Goal: Task Accomplishment & Management: Use online tool/utility

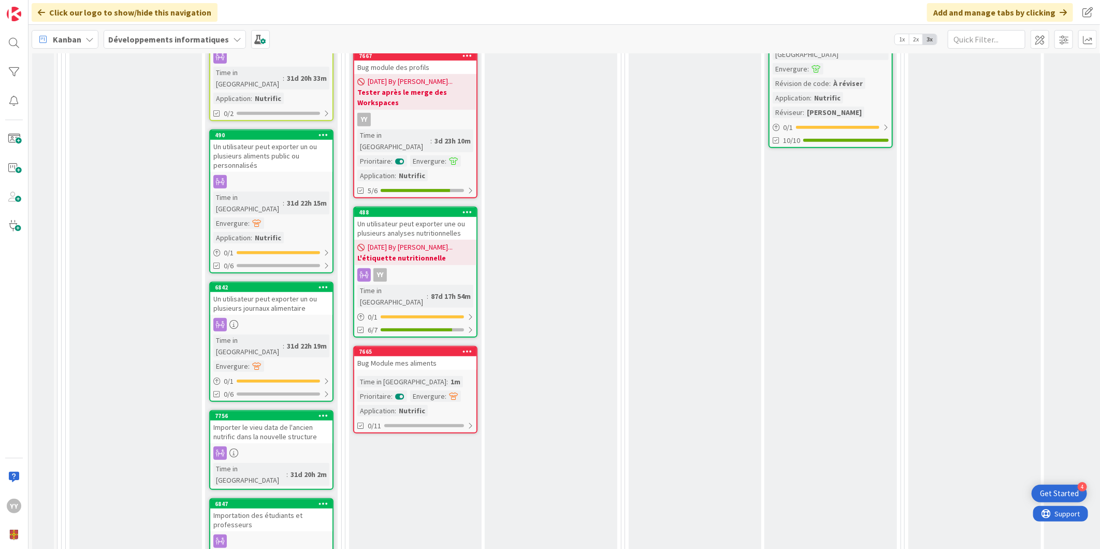
scroll to position [518, 0]
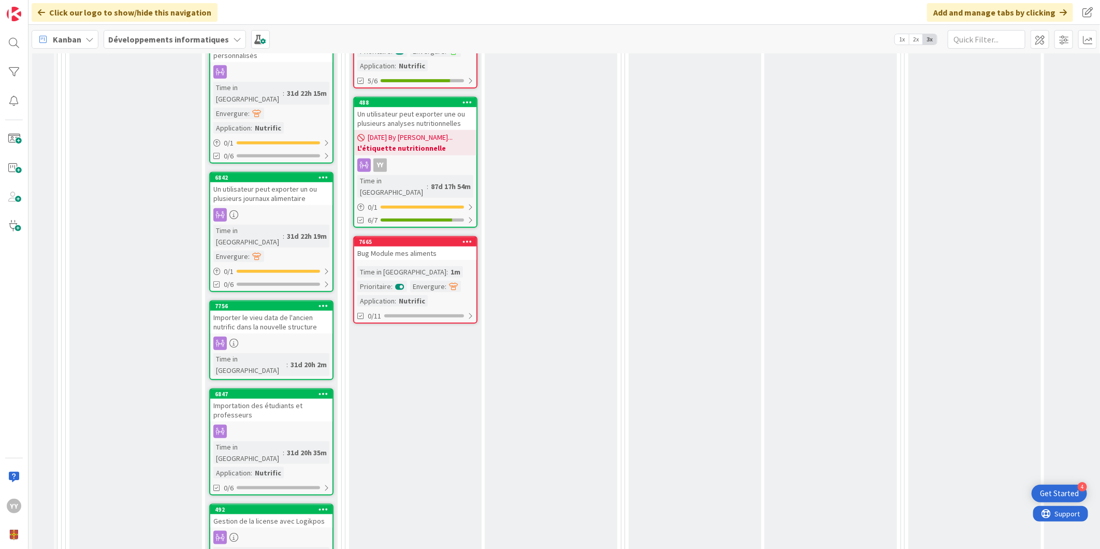
click at [389, 236] on link "7665 Bug Module mes aliments Time in Column : 1m Prioritaire : Envergure : Appl…" at bounding box center [415, 280] width 124 height 88
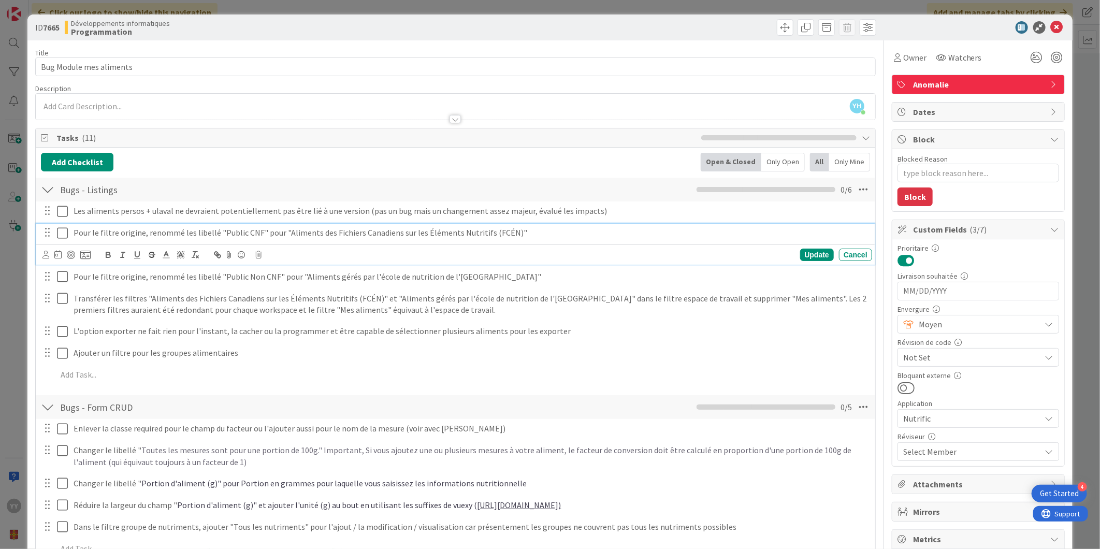
click at [63, 231] on icon at bounding box center [65, 233] width 16 height 12
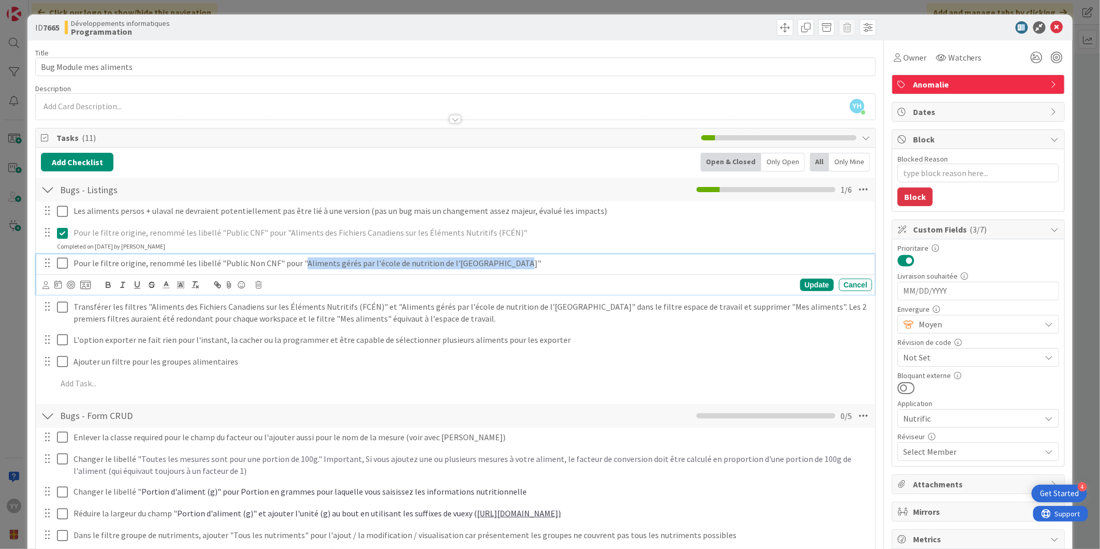
drag, startPoint x: 299, startPoint y: 265, endPoint x: 500, endPoint y: 267, distance: 200.5
click at [500, 267] on p "Pour le filtre origine, renommé les libellé "Public Non CNF" pour "Aliments gér…" at bounding box center [471, 263] width 794 height 12
copy p "Aliments gérés par l'école de nutrition de l'[GEOGRAPHIC_DATA]"
click at [61, 265] on icon at bounding box center [65, 263] width 16 height 12
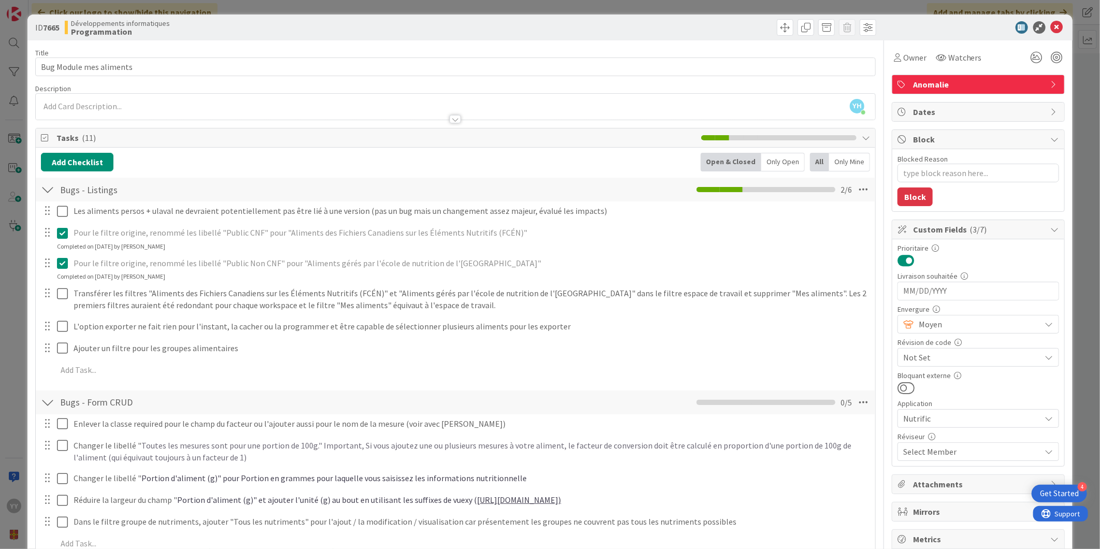
click at [1057, 24] on div "ID 7665 Développements informatiques Programmation" at bounding box center [549, 28] width 1045 height 26
click at [1051, 24] on icon at bounding box center [1057, 27] width 12 height 12
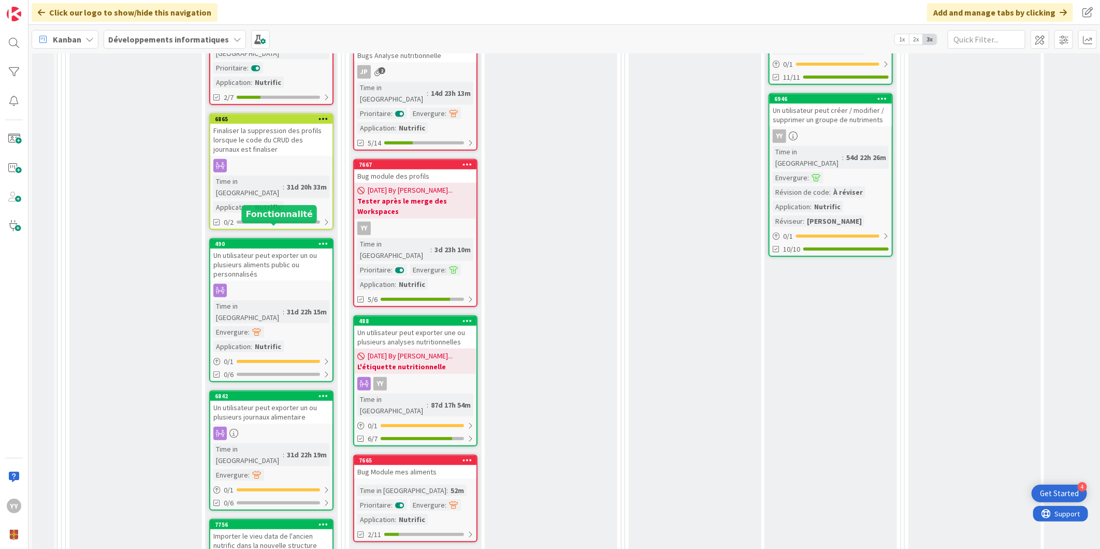
scroll to position [287, 0]
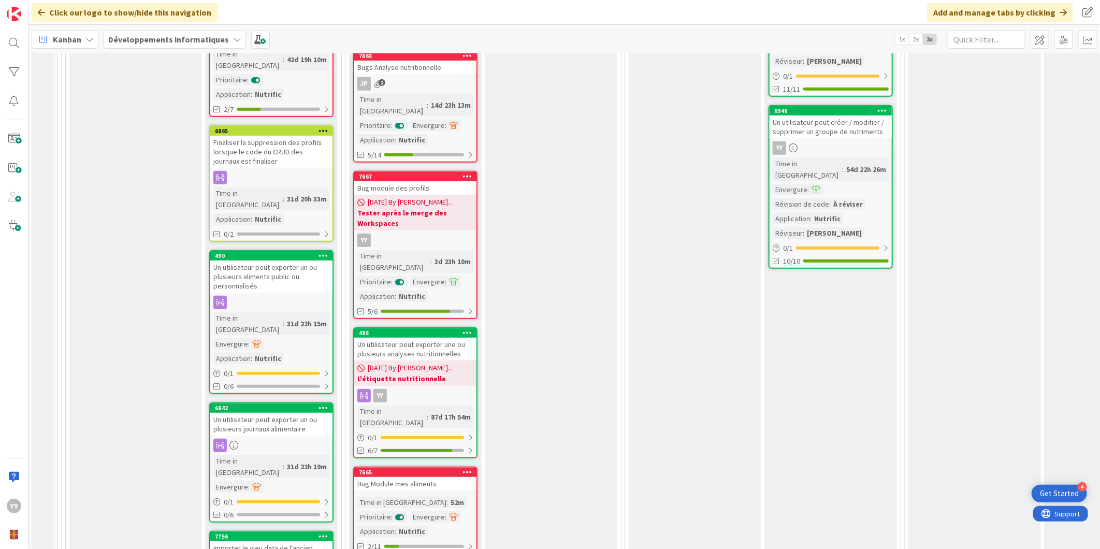
click at [114, 32] on div "Développements informatiques" at bounding box center [175, 39] width 142 height 19
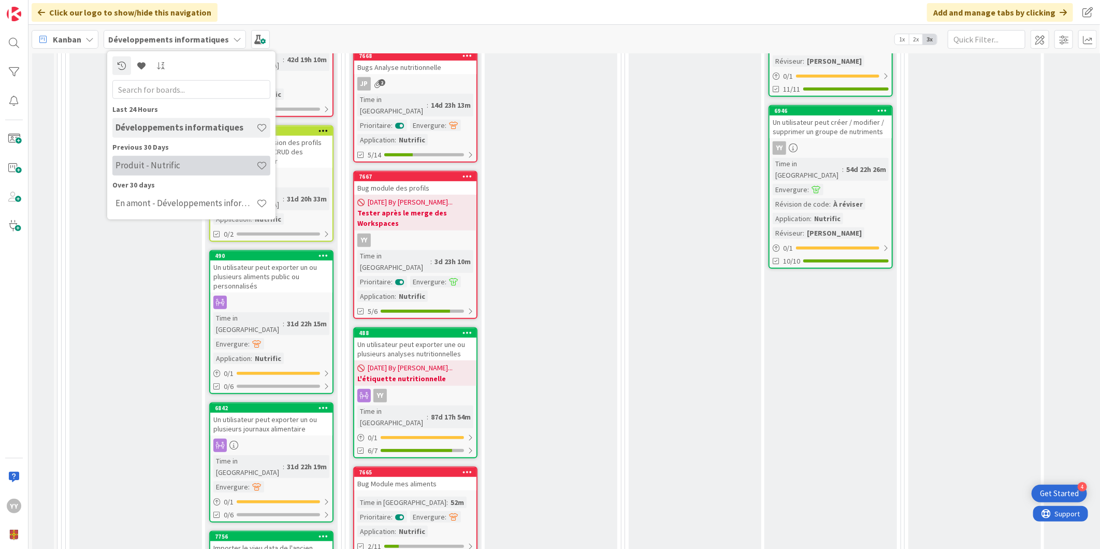
click at [136, 161] on h4 "Produit - Nutrific" at bounding box center [186, 165] width 141 height 10
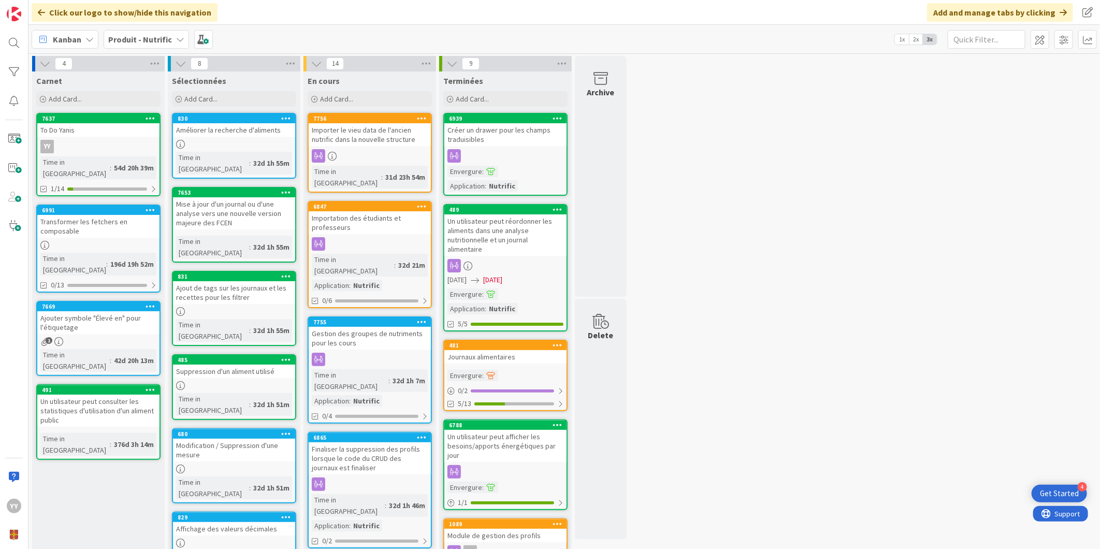
click at [111, 162] on div "54d 20h 39m" at bounding box center [133, 167] width 45 height 11
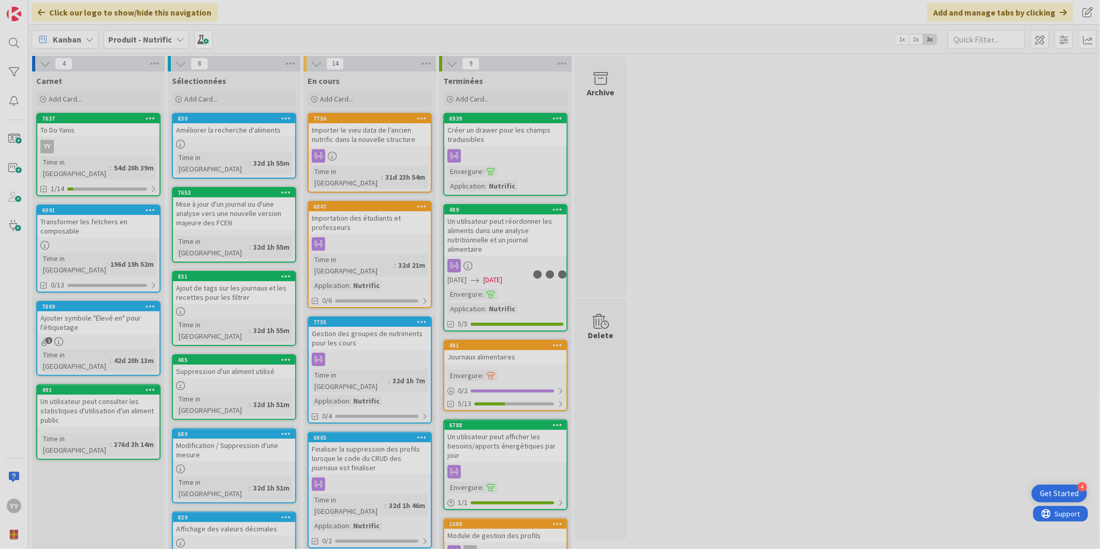
type textarea "x"
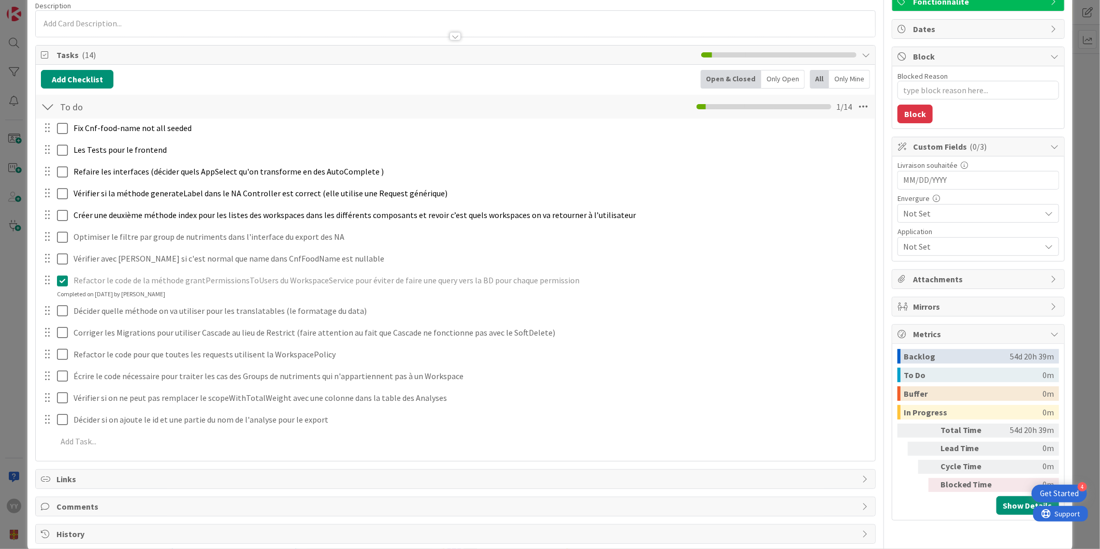
scroll to position [100, 0]
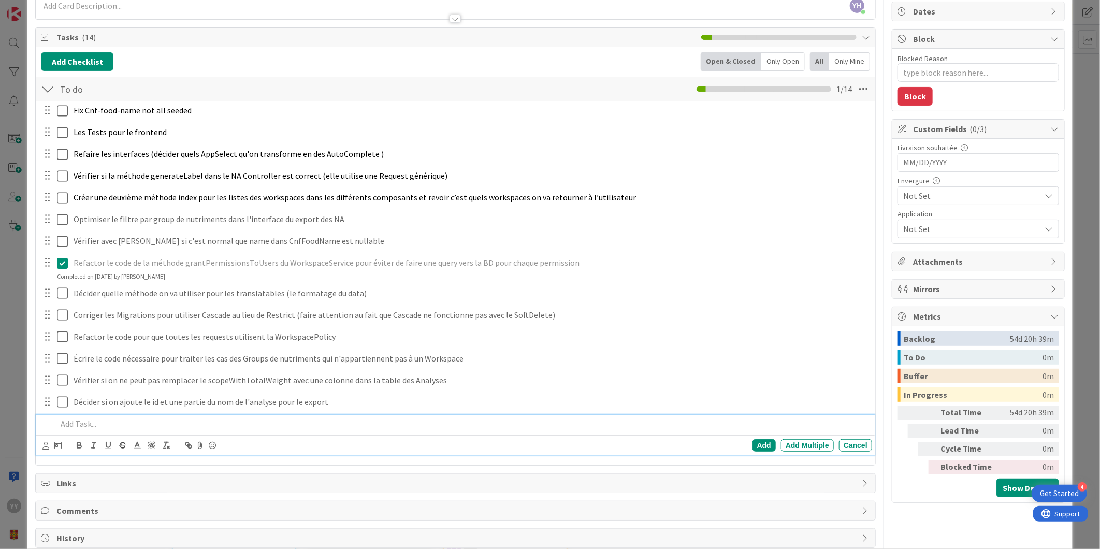
click at [81, 425] on p at bounding box center [462, 424] width 811 height 12
click at [753, 446] on div "Add" at bounding box center [764, 445] width 23 height 12
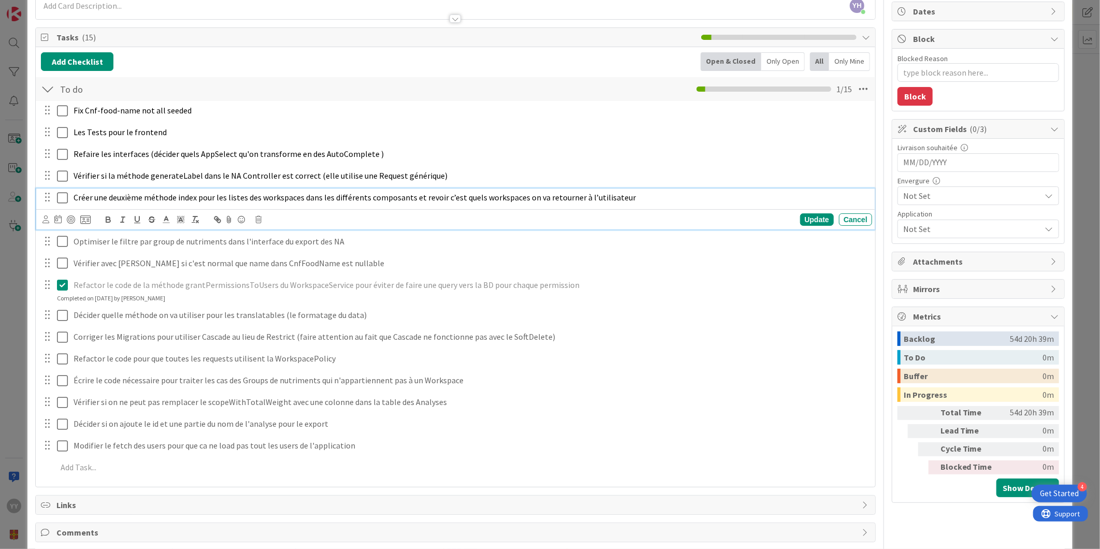
click at [64, 196] on icon at bounding box center [65, 198] width 16 height 12
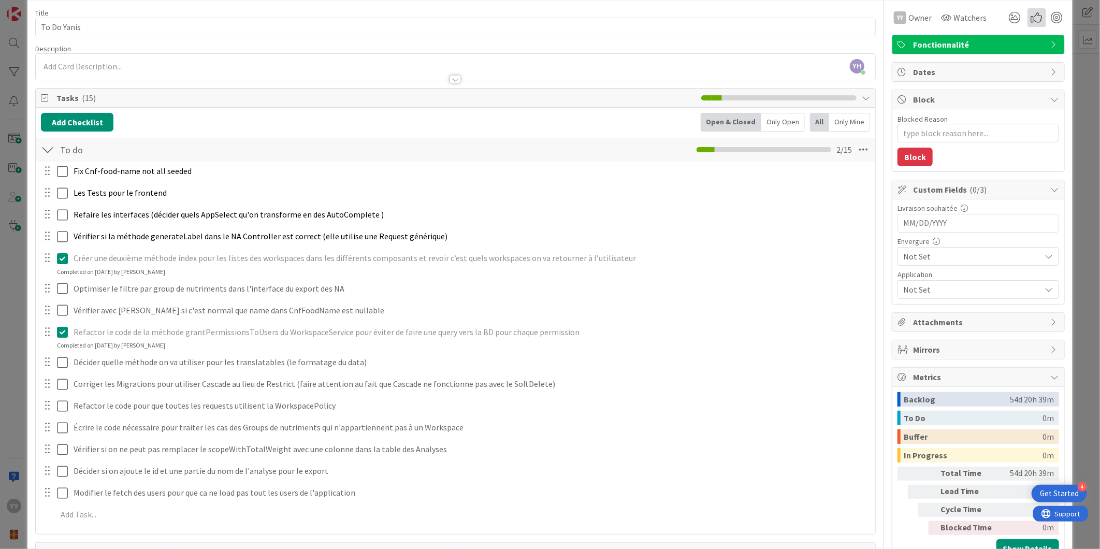
scroll to position [0, 0]
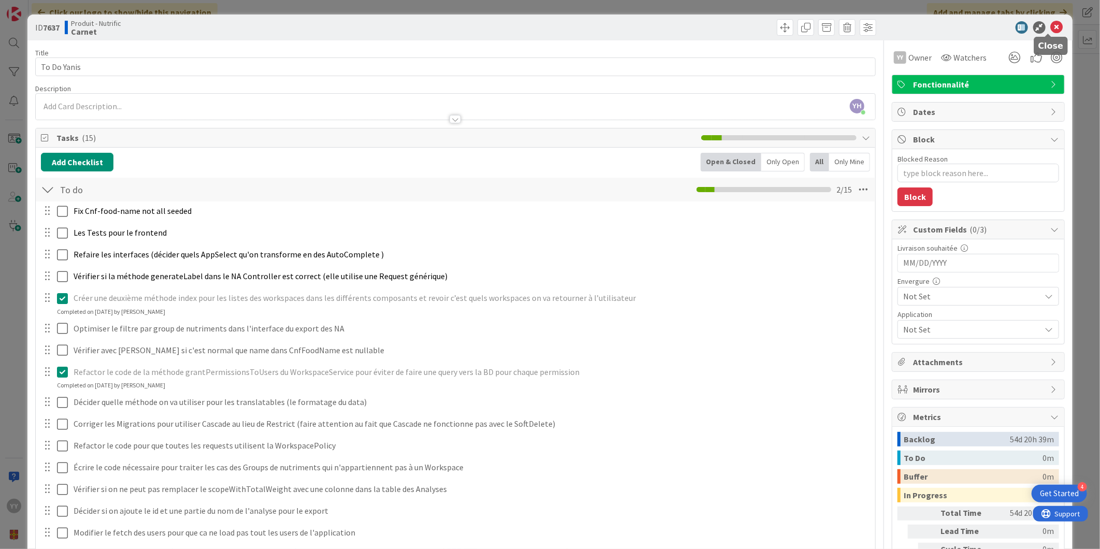
click at [1053, 26] on icon at bounding box center [1057, 27] width 12 height 12
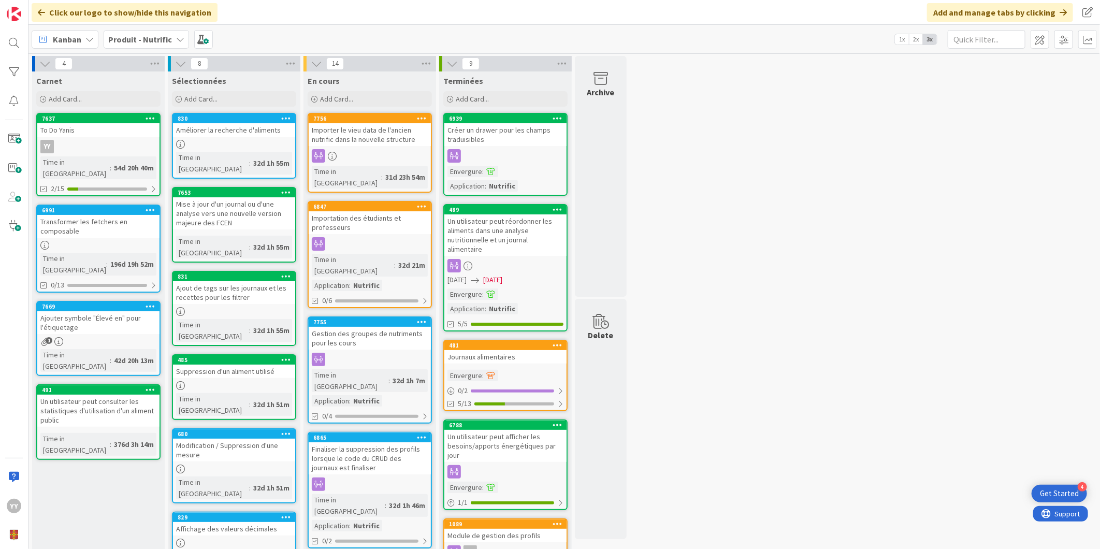
click at [64, 31] on div "Kanban" at bounding box center [65, 39] width 67 height 19
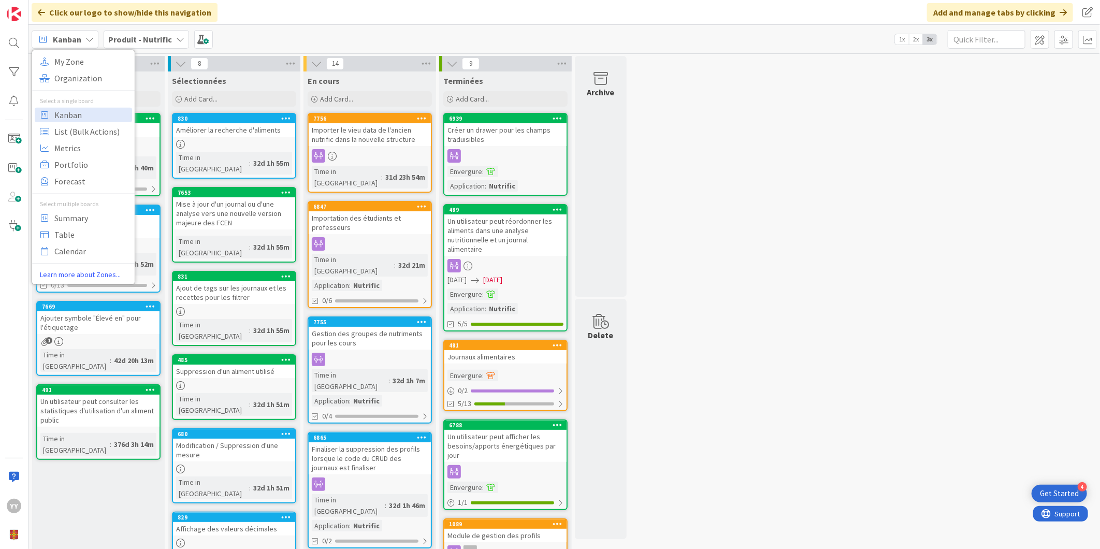
click at [124, 40] on b "Produit - Nutrific" at bounding box center [140, 39] width 64 height 10
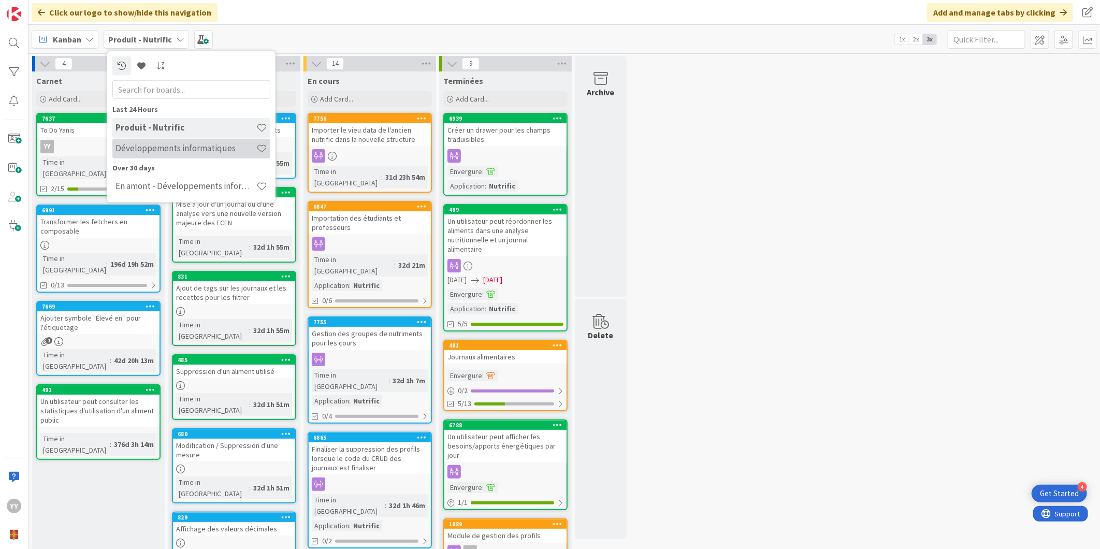
click at [150, 140] on div "Développements informatiques" at bounding box center [191, 148] width 158 height 20
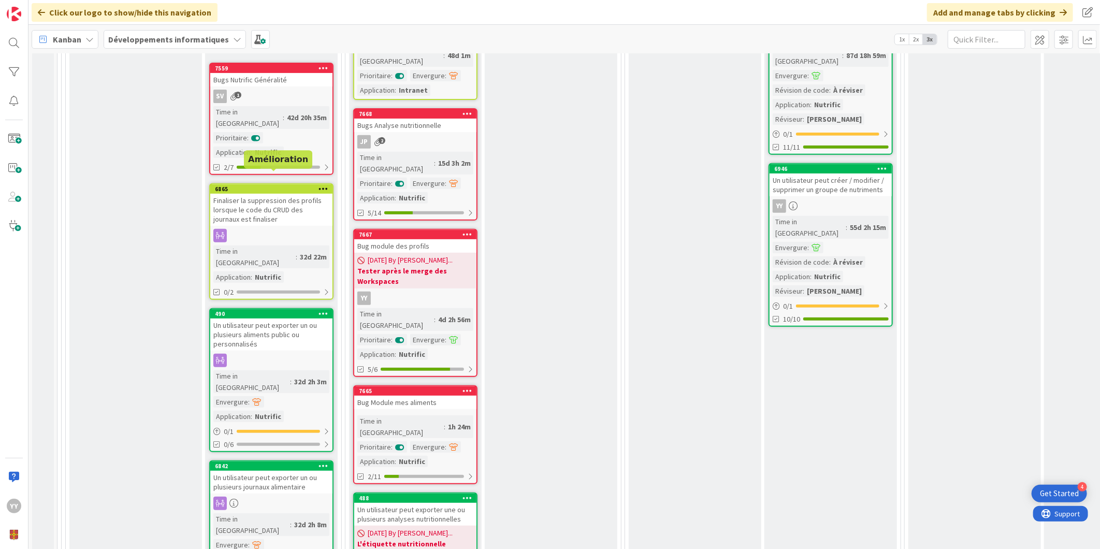
scroll to position [230, 0]
click at [70, 31] on div "Kanban" at bounding box center [65, 39] width 67 height 19
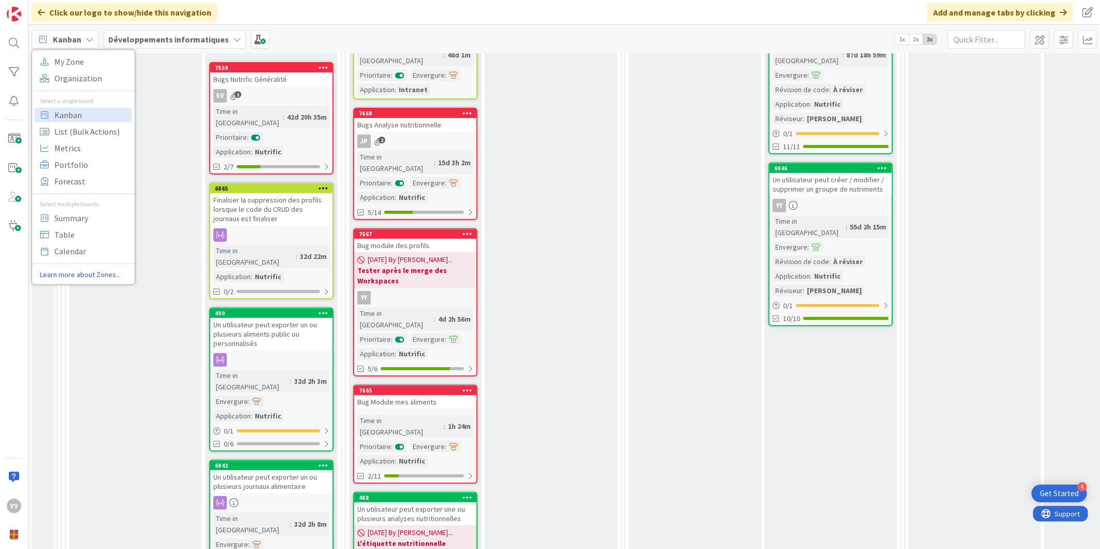
click at [152, 40] on b "Développements informatiques" at bounding box center [168, 39] width 121 height 10
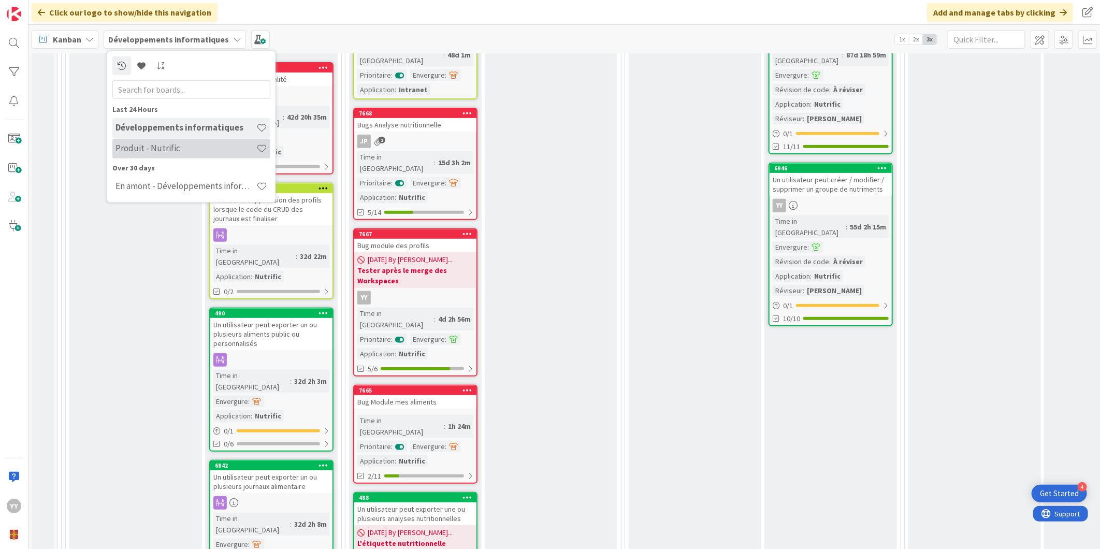
click at [137, 148] on h4 "Produit - Nutrific" at bounding box center [186, 148] width 141 height 10
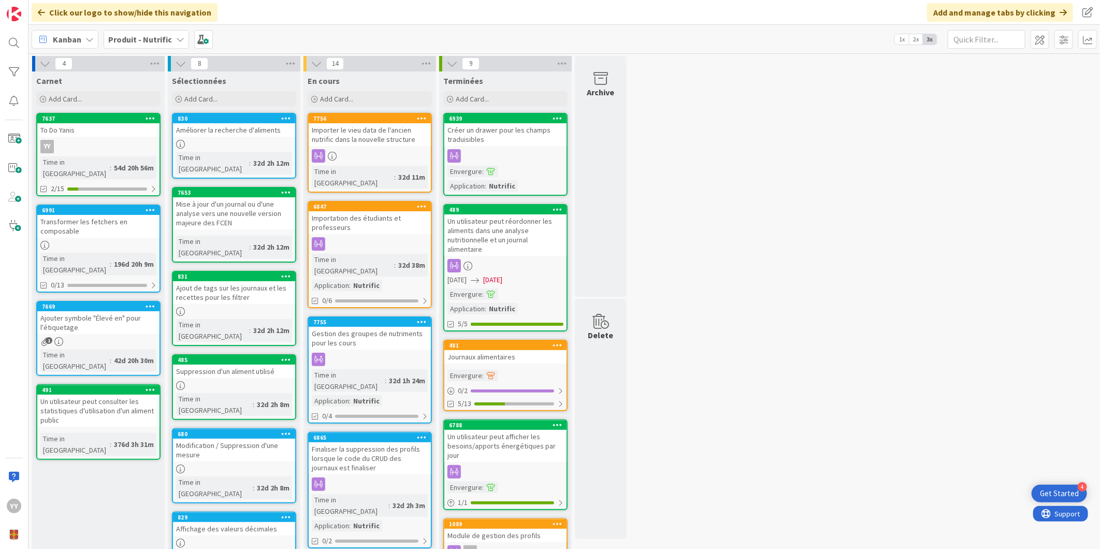
click at [118, 134] on div "To Do Yanis" at bounding box center [98, 129] width 122 height 13
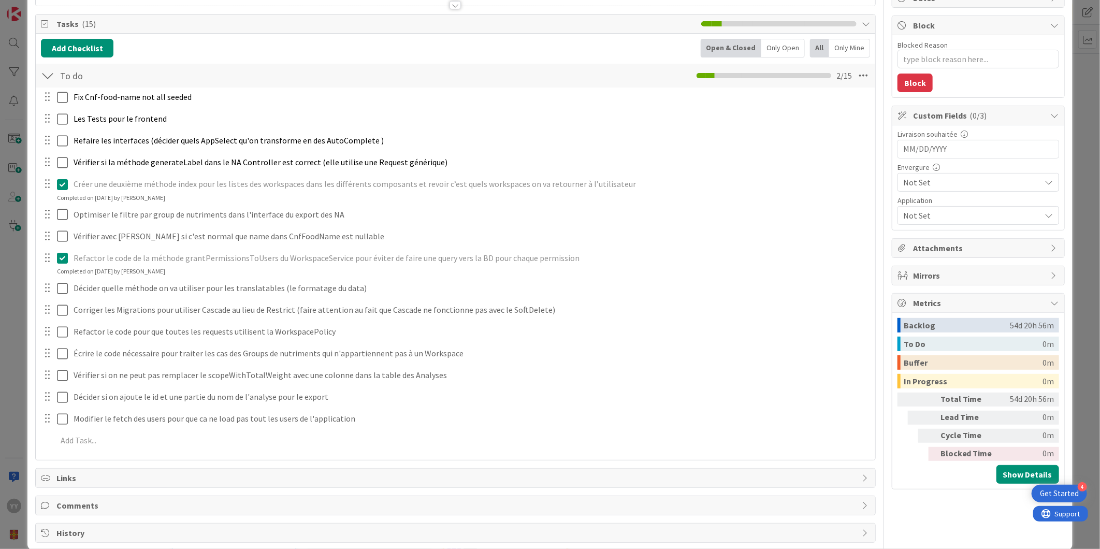
scroll to position [115, 0]
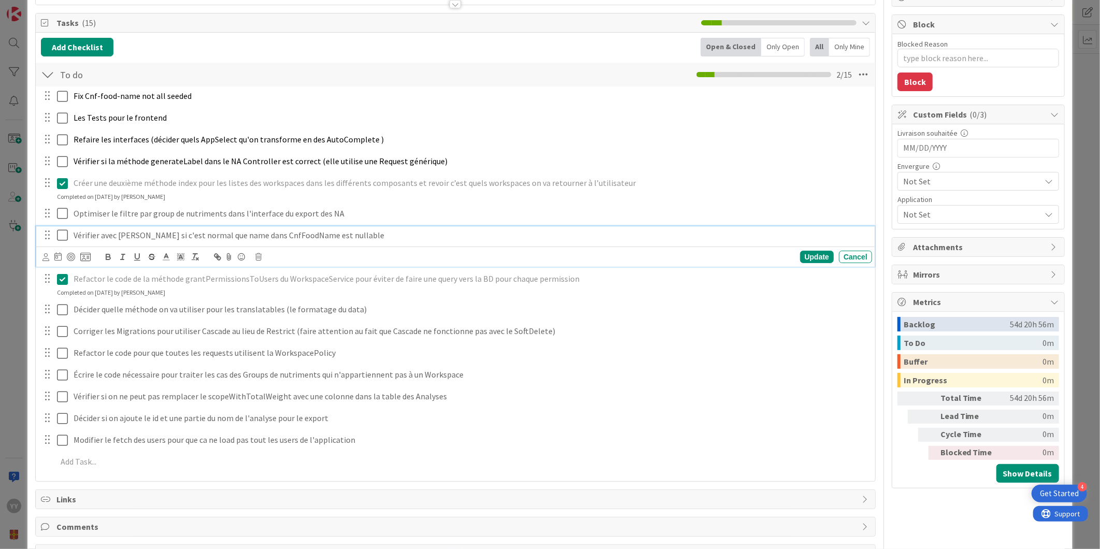
click at [66, 241] on icon at bounding box center [65, 235] width 16 height 12
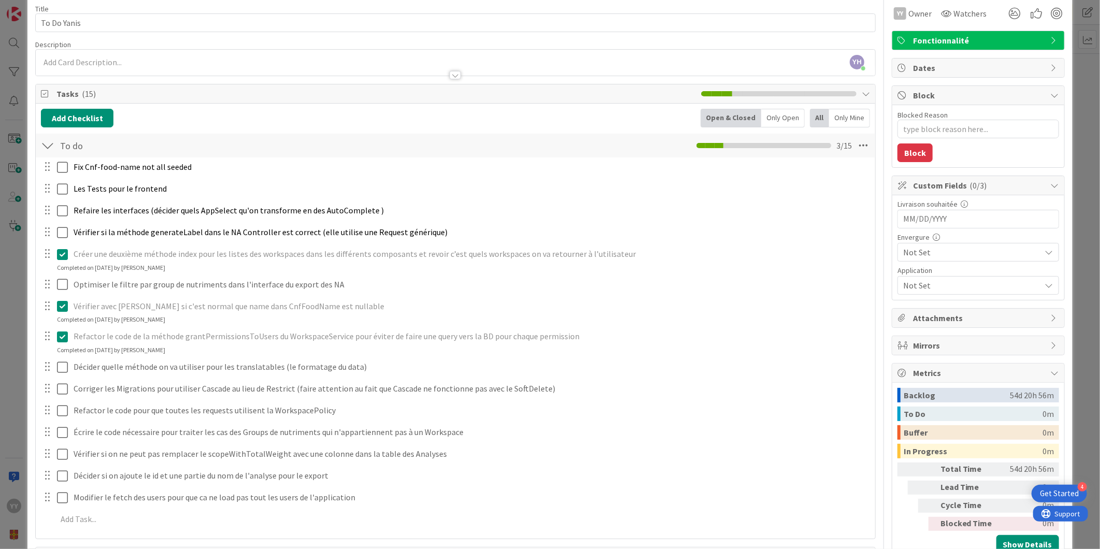
scroll to position [0, 0]
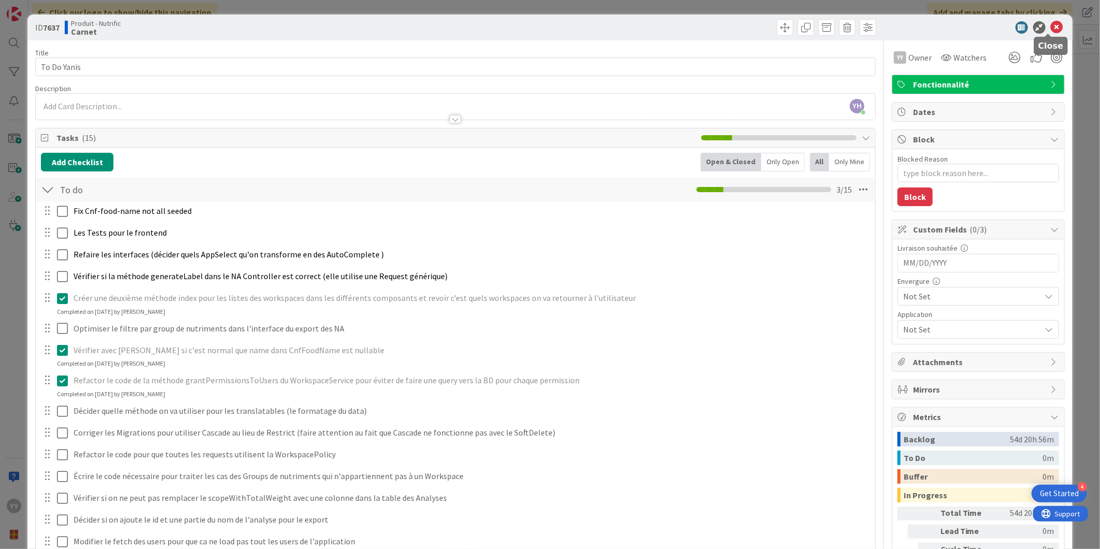
click at [1051, 28] on icon at bounding box center [1057, 27] width 12 height 12
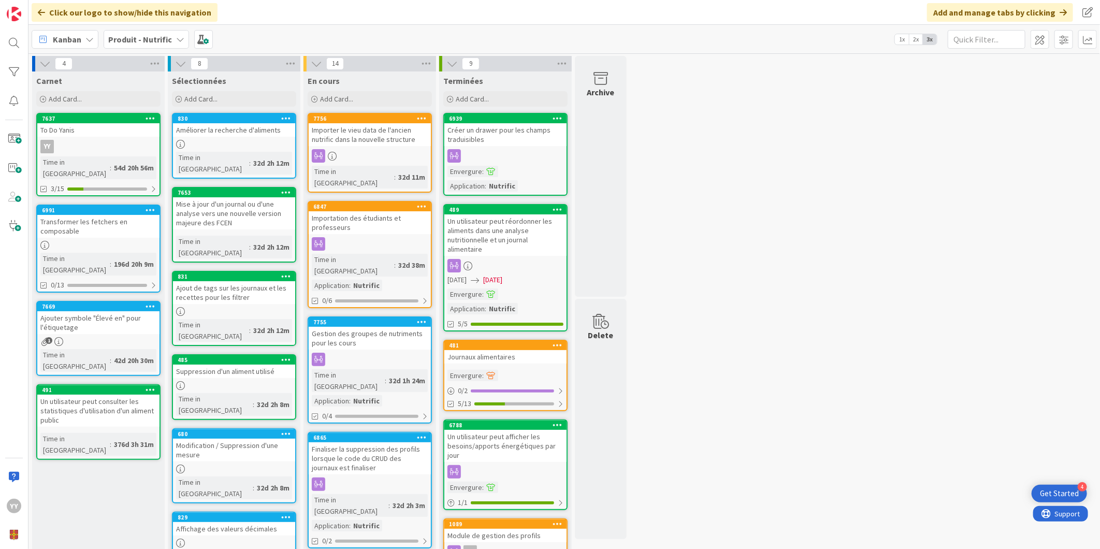
click at [70, 38] on span "Kanban" at bounding box center [67, 39] width 28 height 12
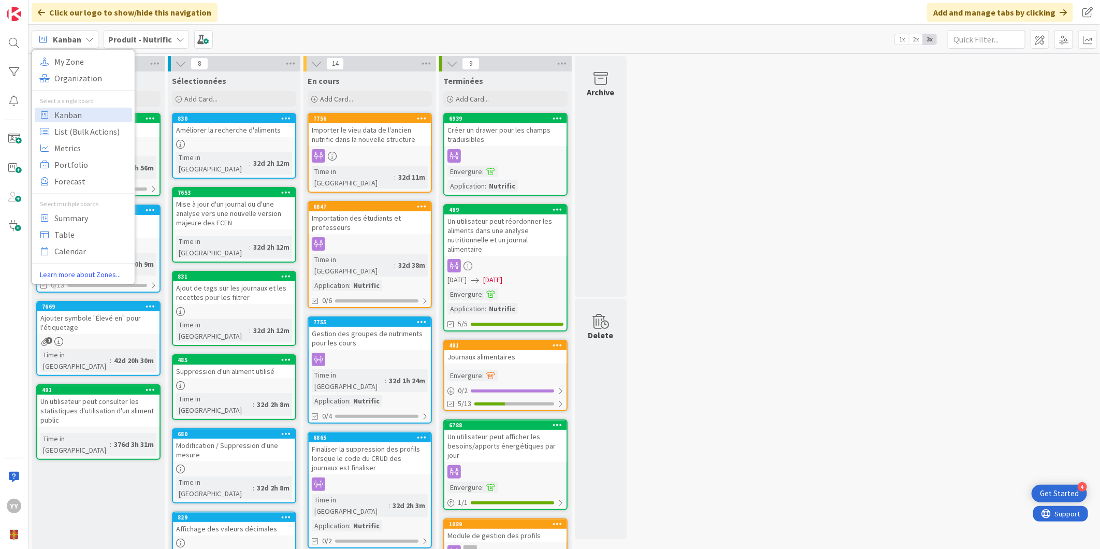
click at [121, 40] on b "Produit - Nutrific" at bounding box center [140, 39] width 64 height 10
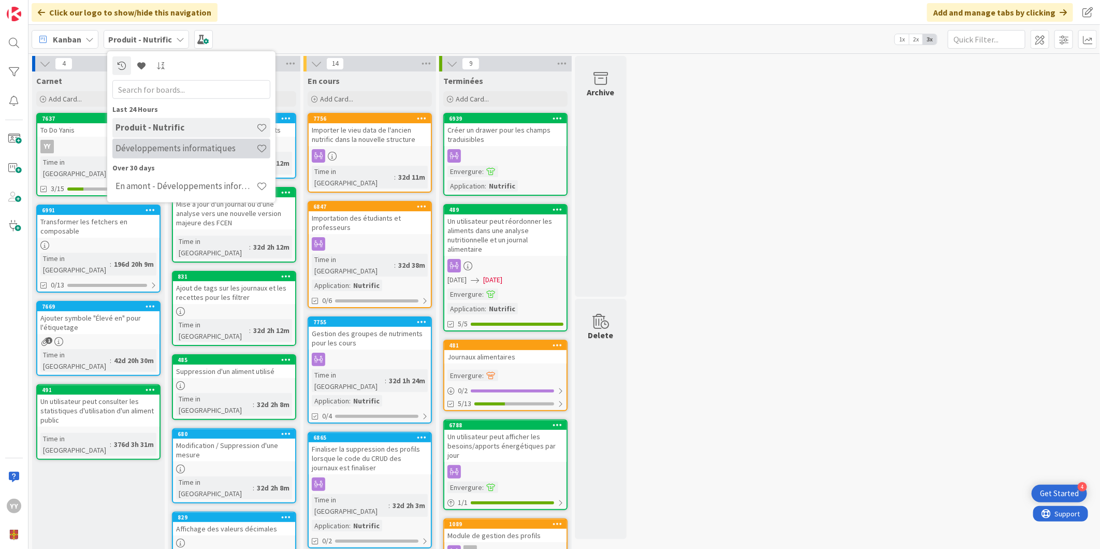
click at [131, 140] on div "Développements informatiques" at bounding box center [191, 148] width 158 height 20
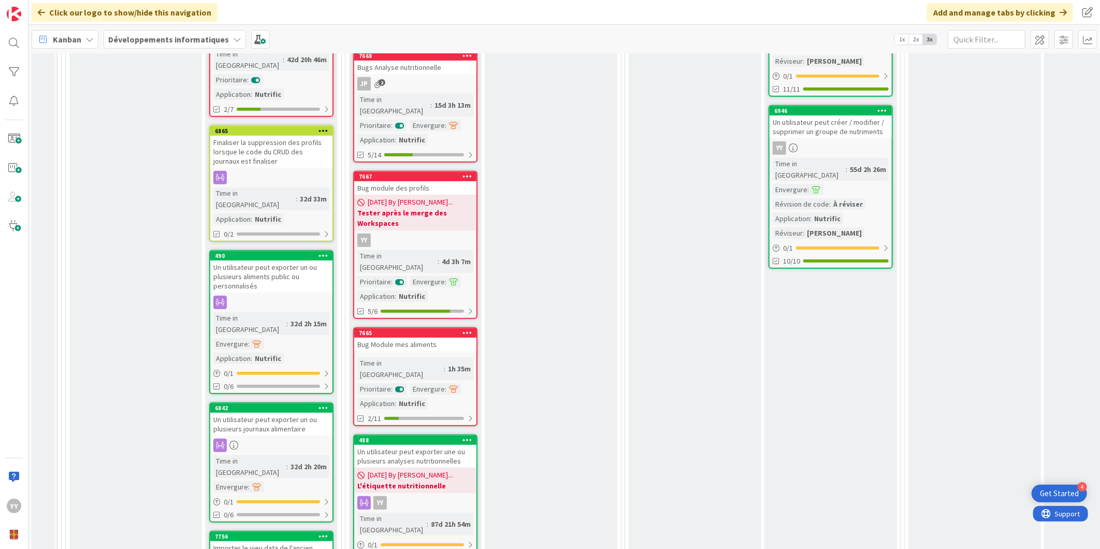
click at [385, 357] on div "Time in [GEOGRAPHIC_DATA]" at bounding box center [400, 368] width 87 height 23
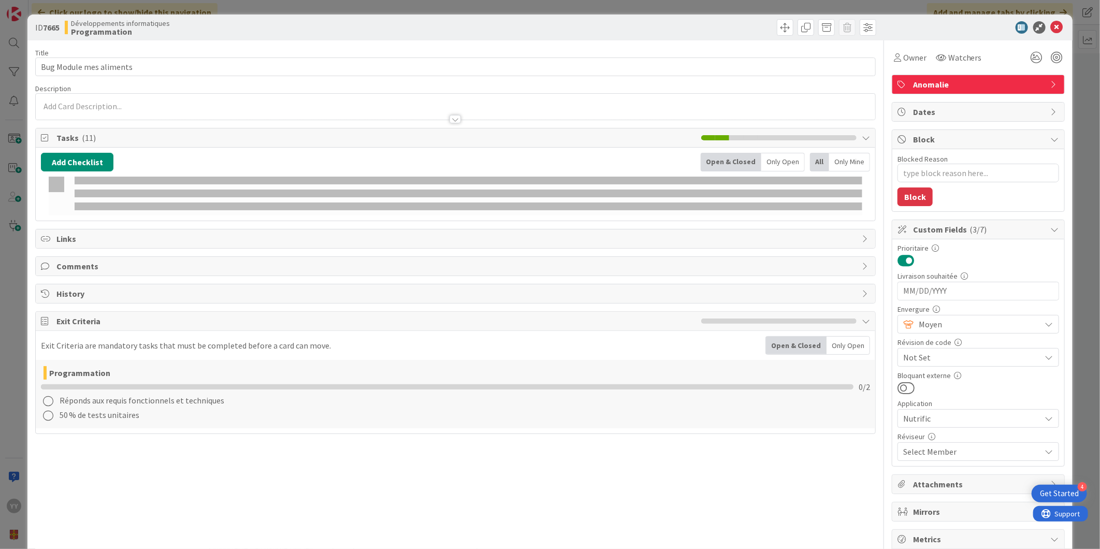
type textarea "x"
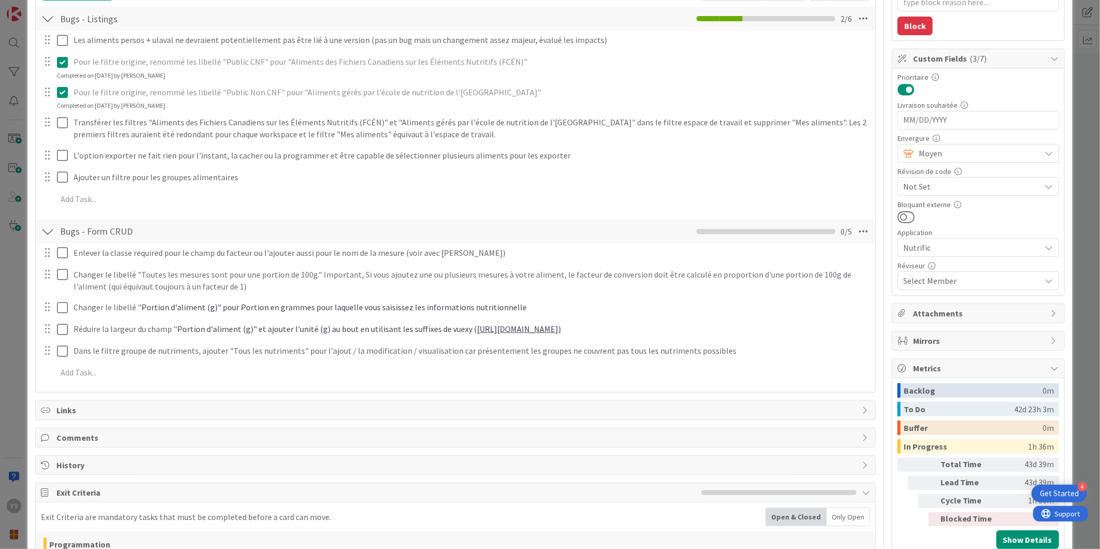
scroll to position [115, 0]
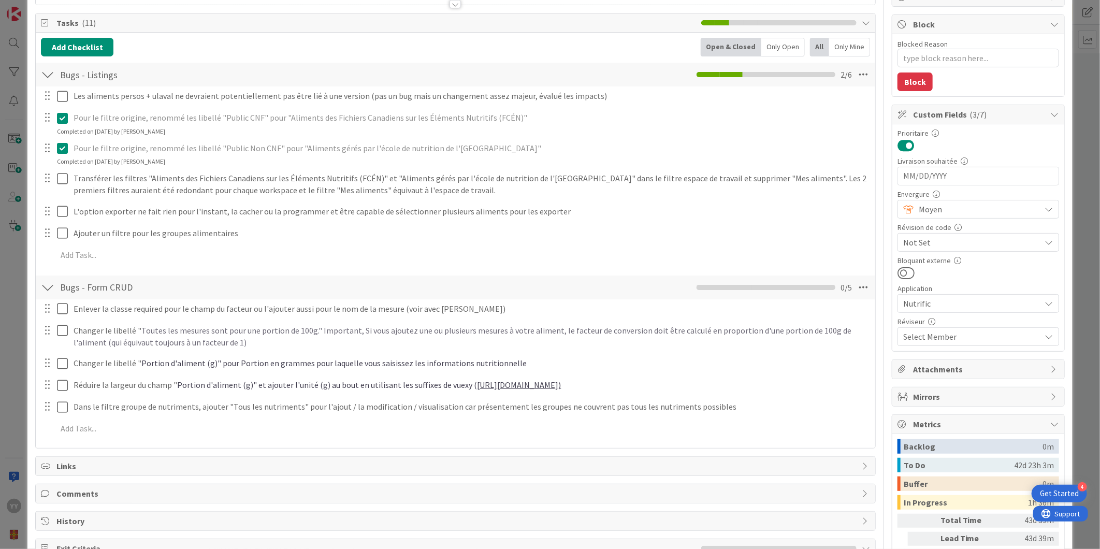
click at [48, 285] on div at bounding box center [47, 287] width 13 height 19
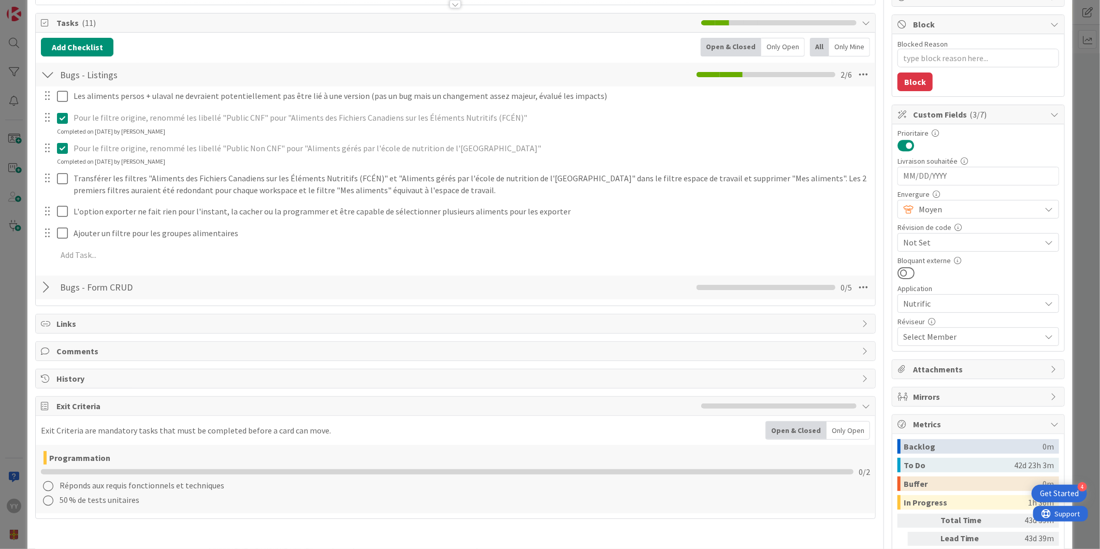
click at [46, 77] on div at bounding box center [47, 74] width 13 height 19
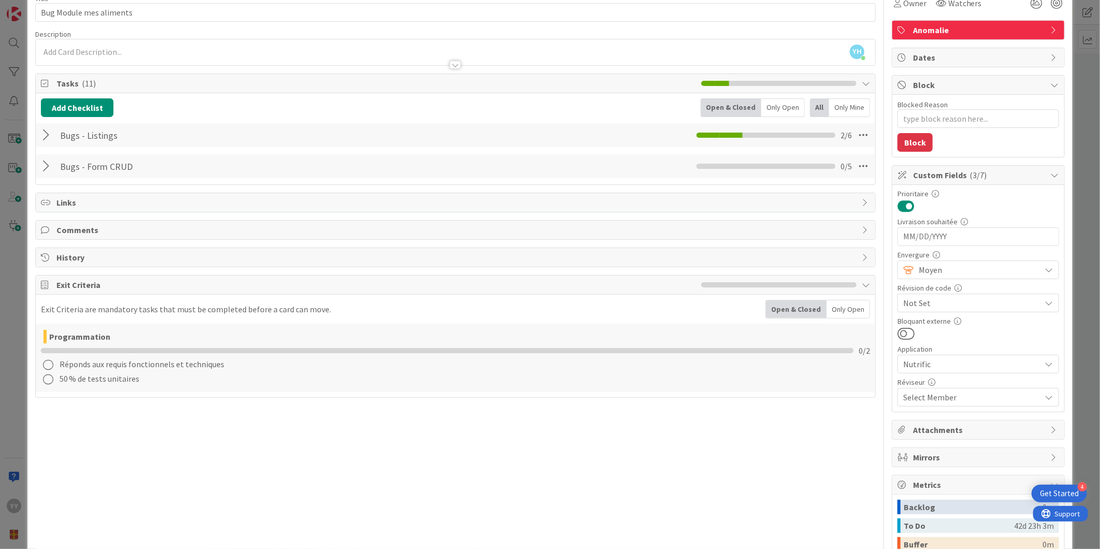
scroll to position [0, 0]
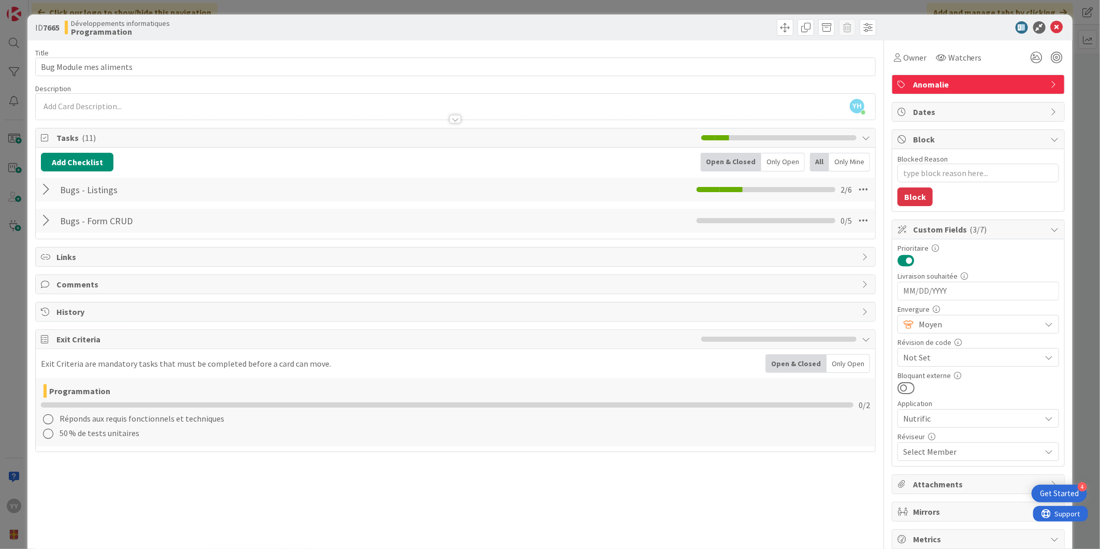
click at [45, 218] on div at bounding box center [47, 220] width 13 height 19
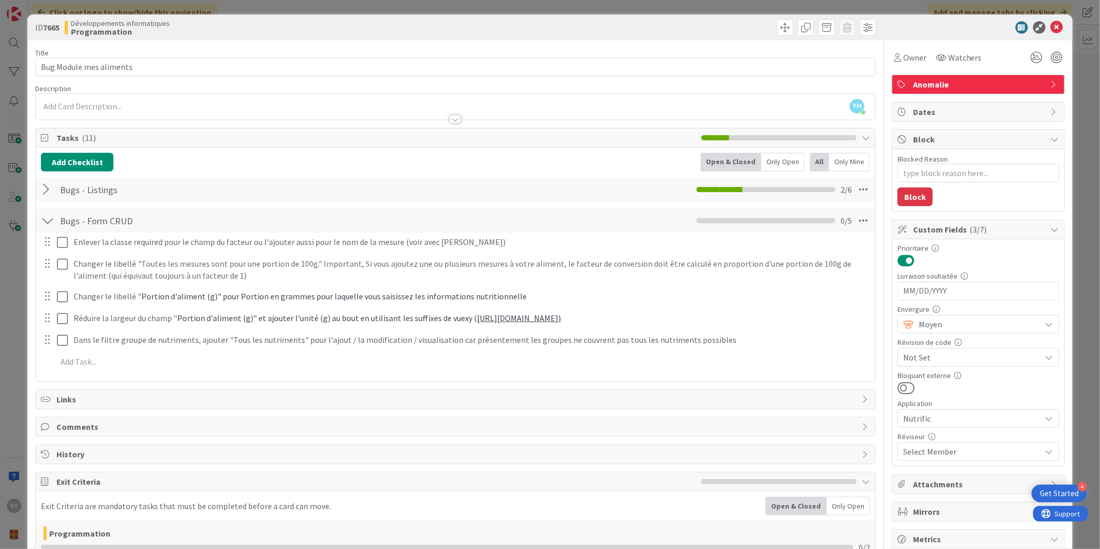
click at [45, 218] on div at bounding box center [47, 220] width 13 height 19
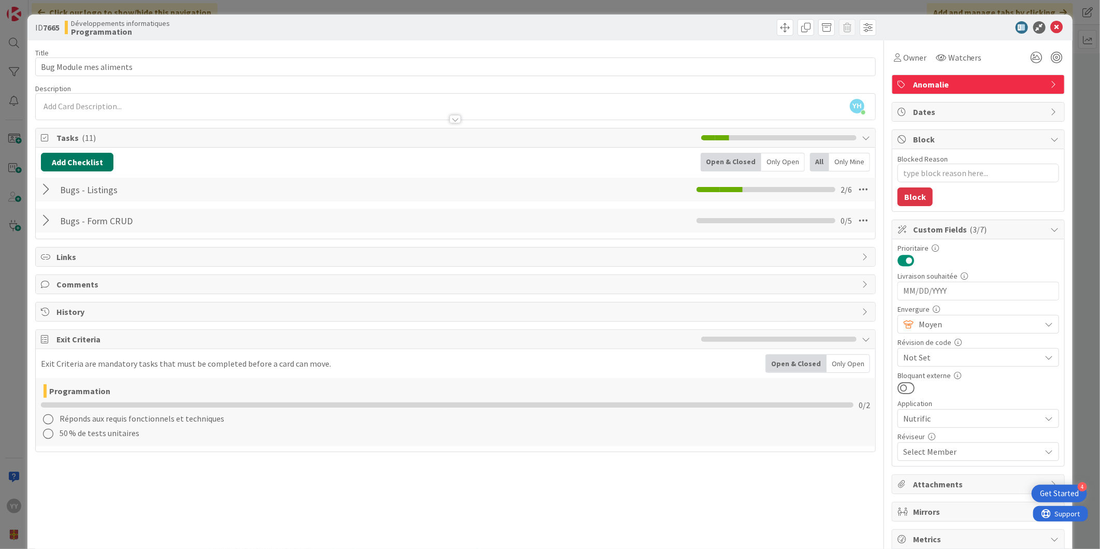
click at [55, 154] on button "Add Checklist" at bounding box center [77, 162] width 73 height 19
type input "D"
type input "Migrations"
click at [65, 229] on button "Add" at bounding box center [59, 235] width 27 height 19
type textarea "x"
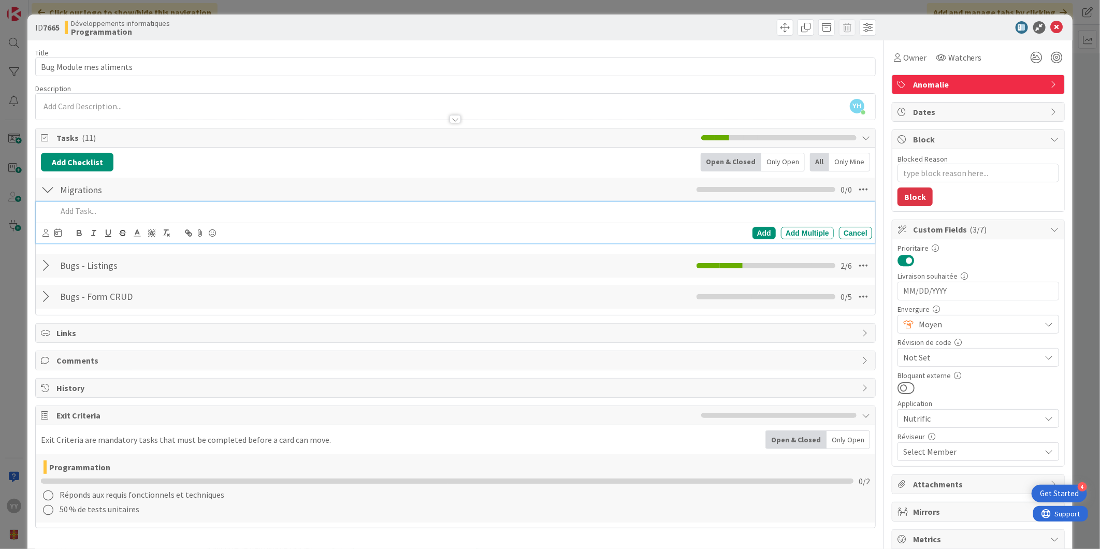
click at [49, 266] on div at bounding box center [47, 265] width 13 height 19
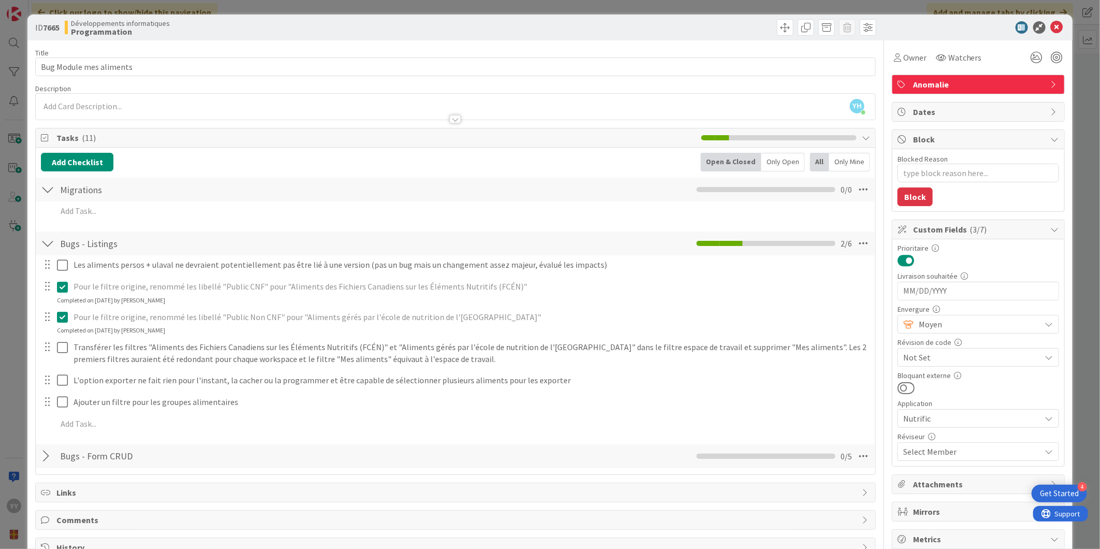
click at [48, 250] on div at bounding box center [47, 243] width 13 height 19
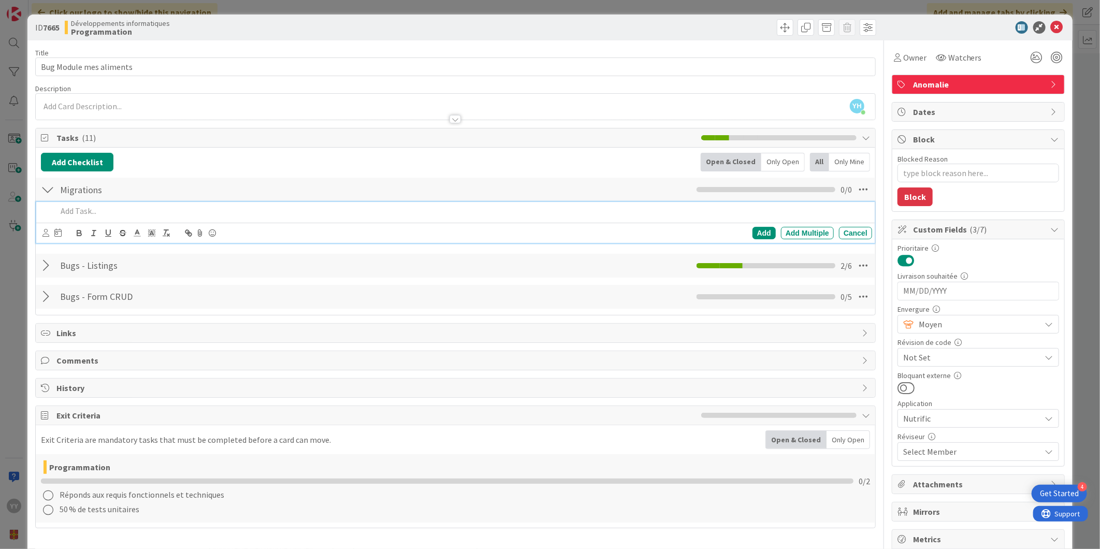
click at [79, 213] on p at bounding box center [462, 211] width 811 height 12
click at [83, 213] on p "le name devrait étre obligatoire" at bounding box center [462, 211] width 811 height 12
drag, startPoint x: 200, startPoint y: 214, endPoint x: 56, endPoint y: 218, distance: 144.6
click at [56, 218] on div "la colonne name devrait être obligatoire" at bounding box center [462, 211] width 819 height 18
copy p "la colonne name devrait être obligatoire"
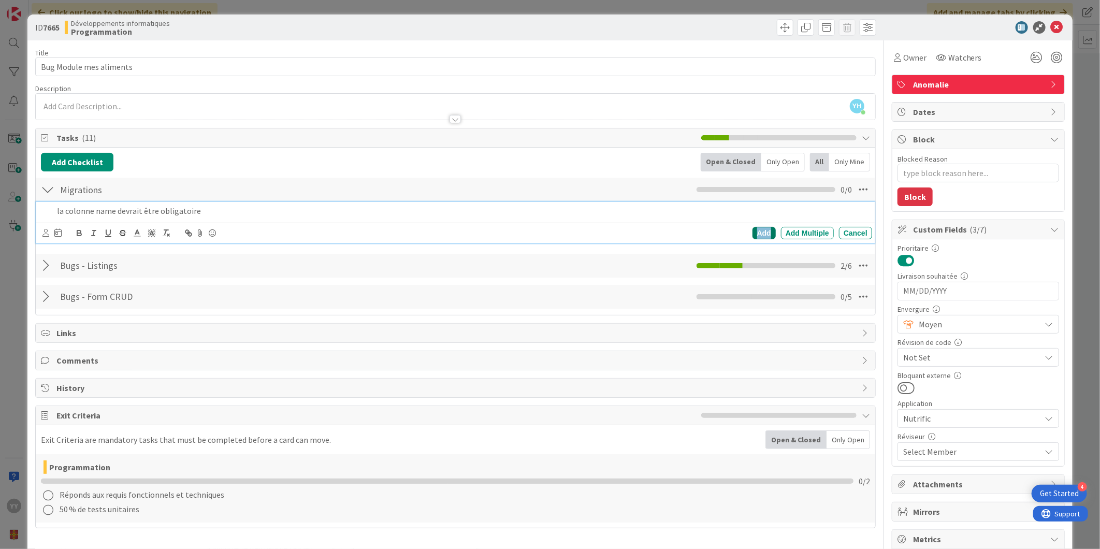
click at [757, 229] on div "Add" at bounding box center [764, 233] width 23 height 12
click at [57, 213] on div at bounding box center [54, 211] width 29 height 18
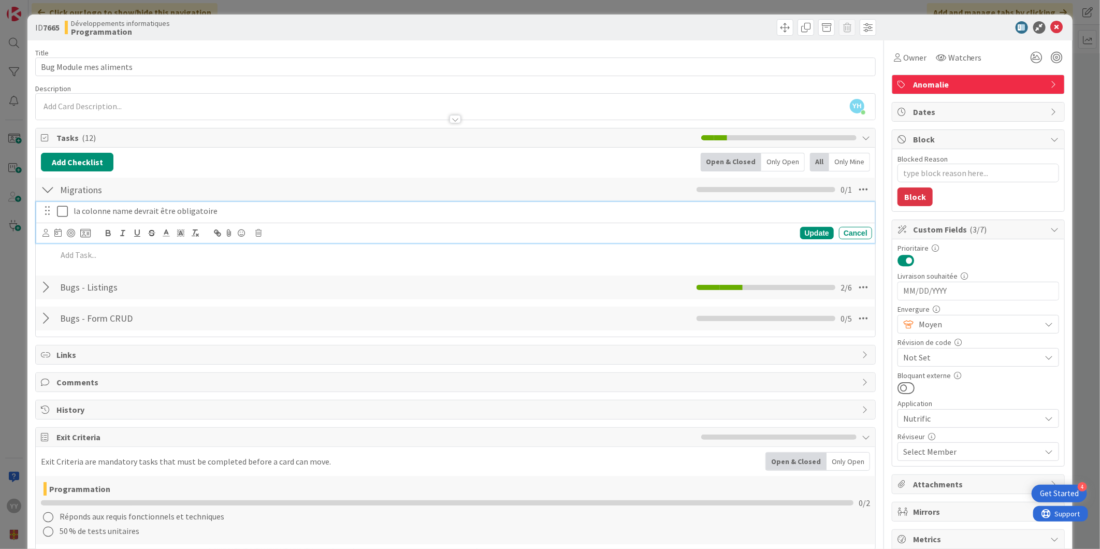
click at [61, 212] on icon at bounding box center [65, 211] width 16 height 12
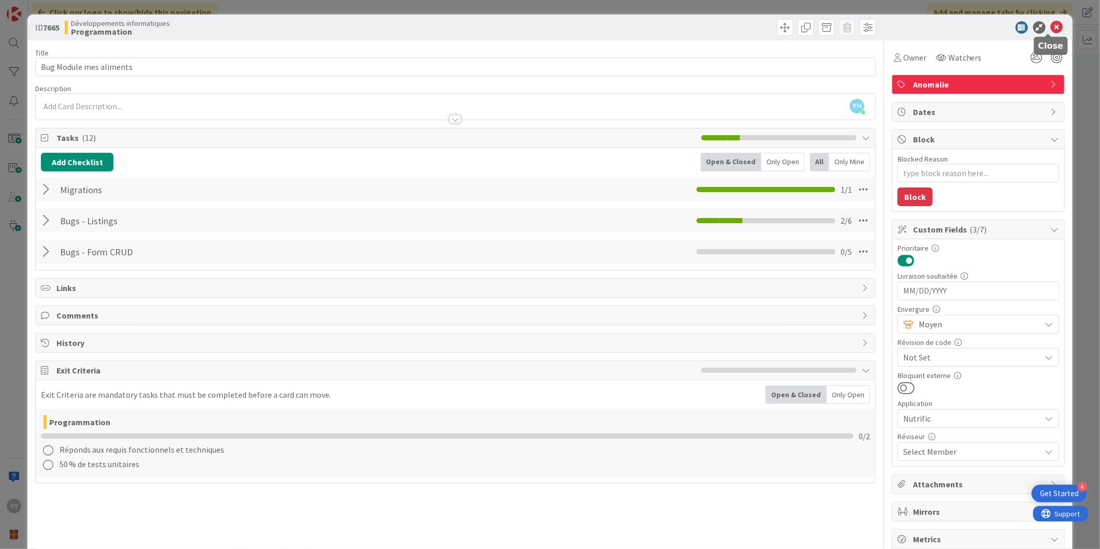
drag, startPoint x: 1050, startPoint y: 25, endPoint x: 1032, endPoint y: 33, distance: 19.5
click at [1051, 24] on icon at bounding box center [1057, 27] width 12 height 12
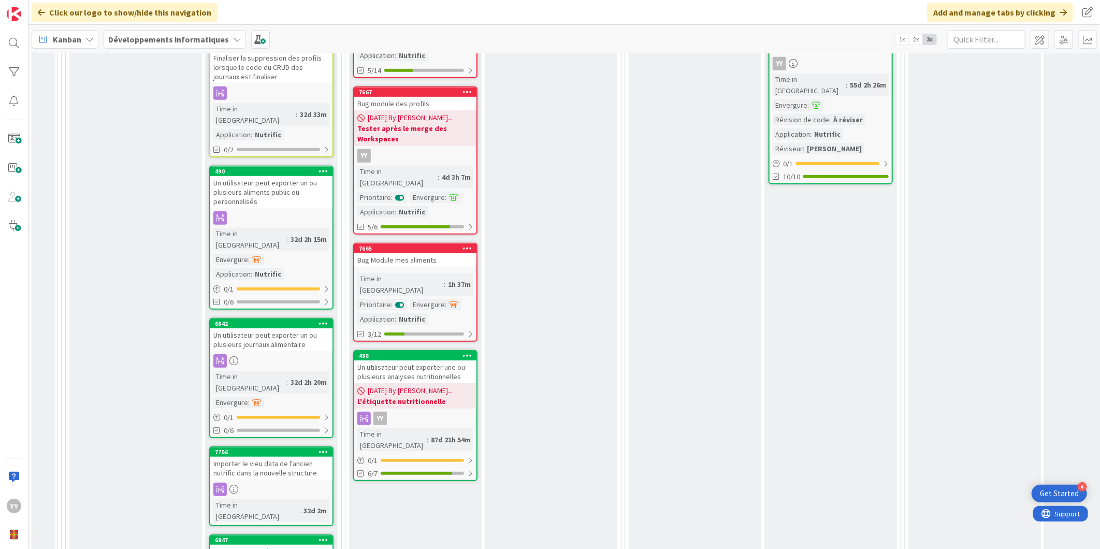
scroll to position [345, 0]
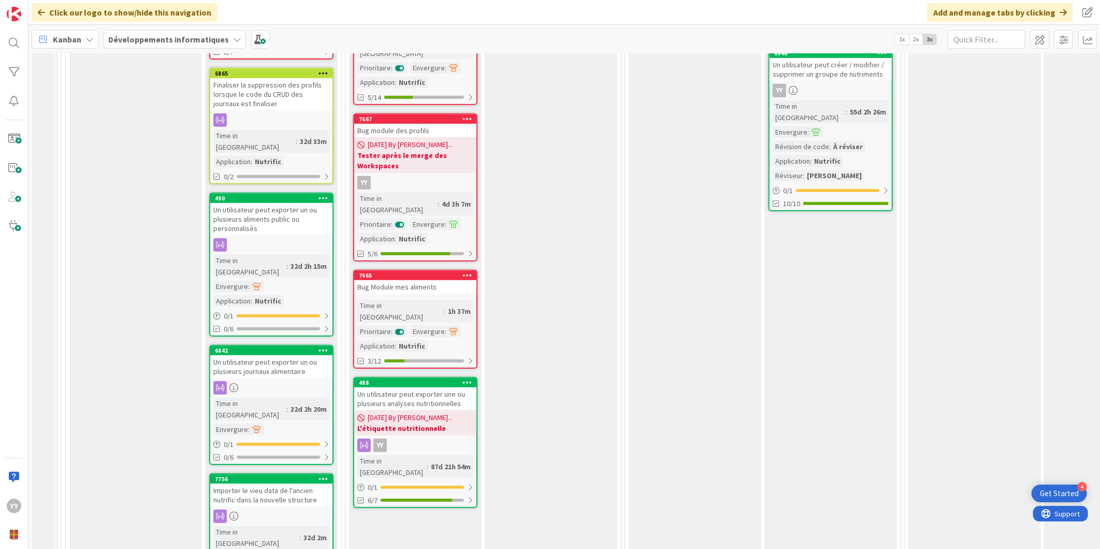
click at [418, 280] on div "Bug Module mes aliments" at bounding box center [415, 286] width 122 height 13
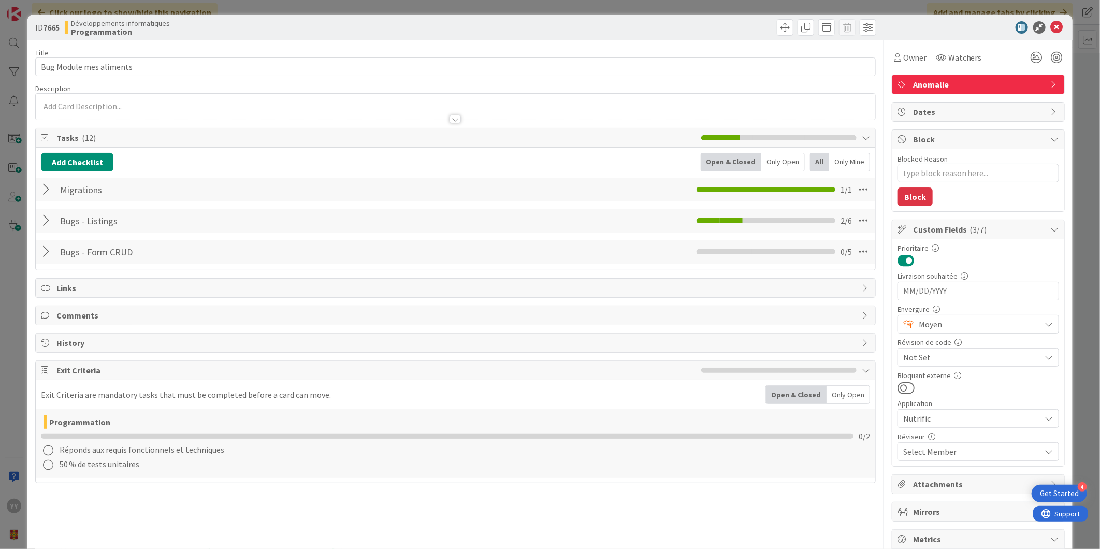
click at [48, 224] on div at bounding box center [47, 220] width 13 height 19
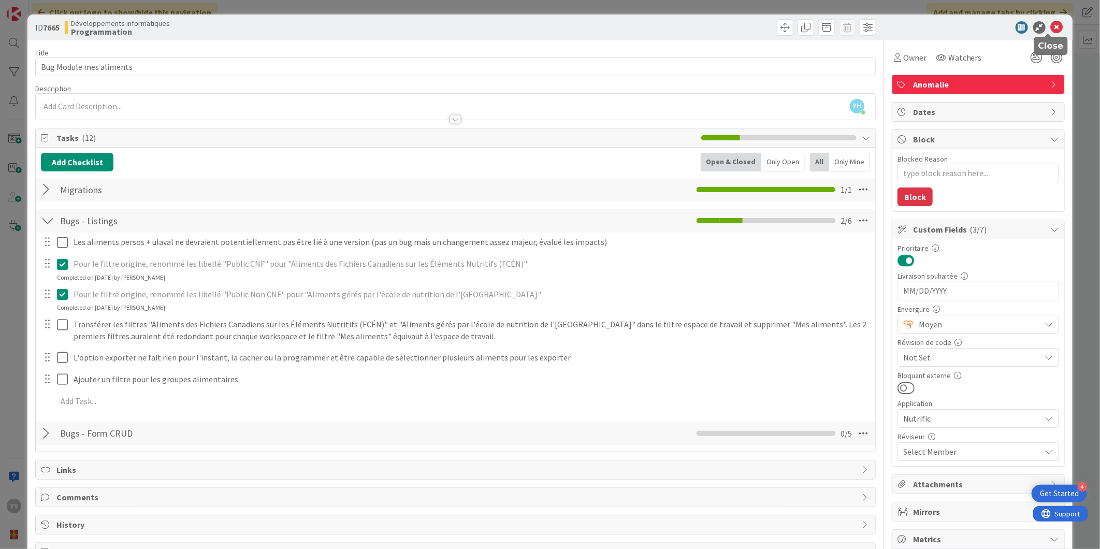
click at [1055, 23] on icon at bounding box center [1057, 27] width 12 height 12
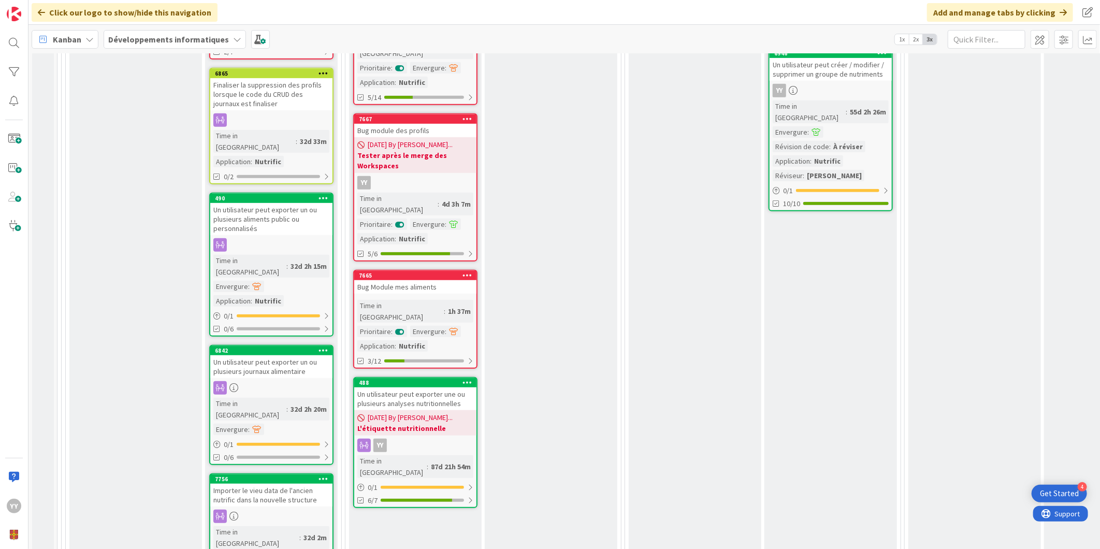
click at [399, 300] on div "Time in [GEOGRAPHIC_DATA]" at bounding box center [400, 311] width 87 height 23
type textarea "x"
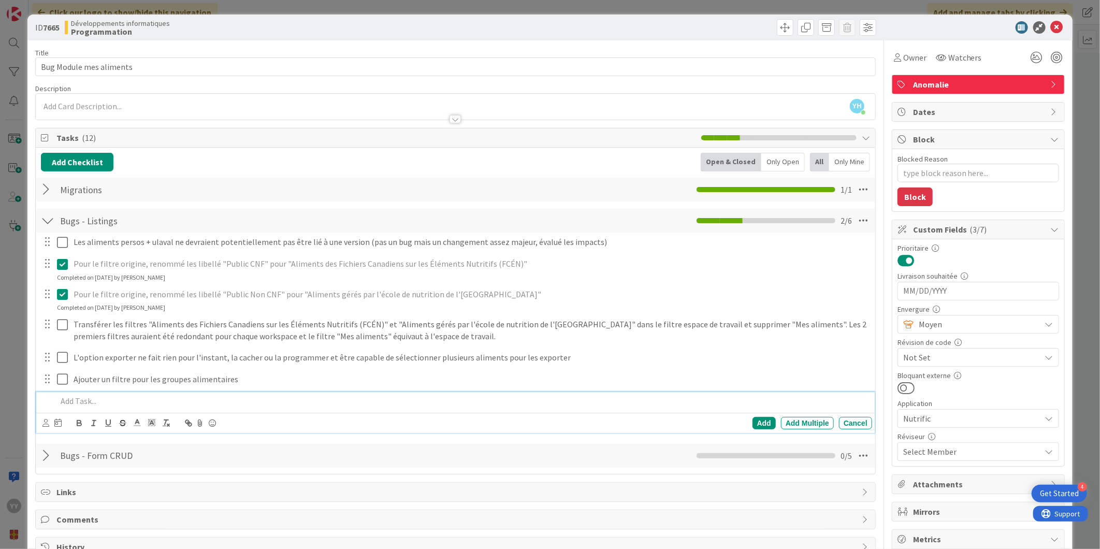
click at [81, 406] on p at bounding box center [462, 401] width 811 height 12
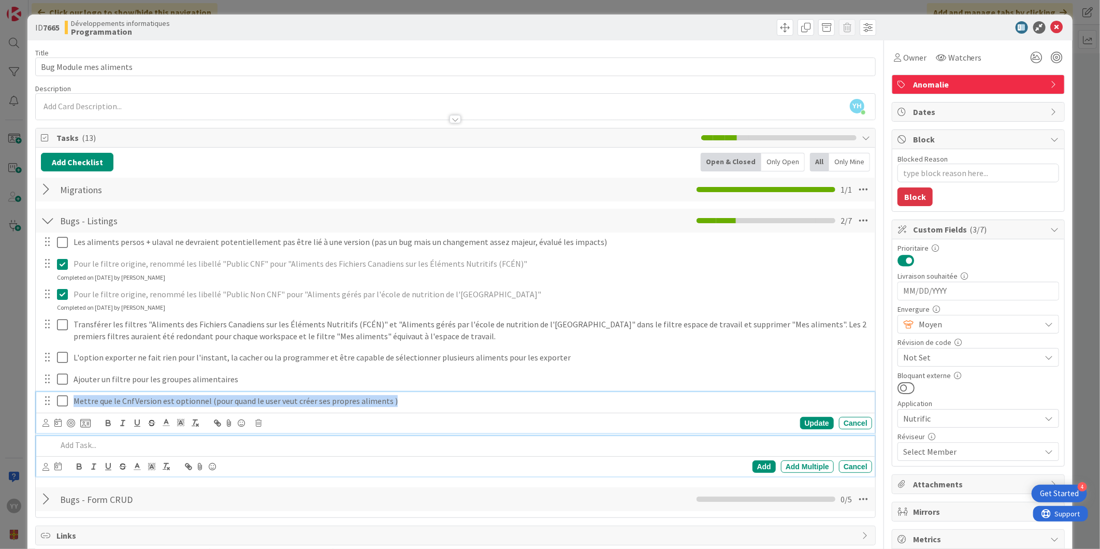
drag, startPoint x: 399, startPoint y: 400, endPoint x: 107, endPoint y: 404, distance: 292.2
click at [68, 391] on div "Les aliments persos + ulaval ne devraient potentiellement pas être lié à une ve…" at bounding box center [455, 357] width 829 height 248
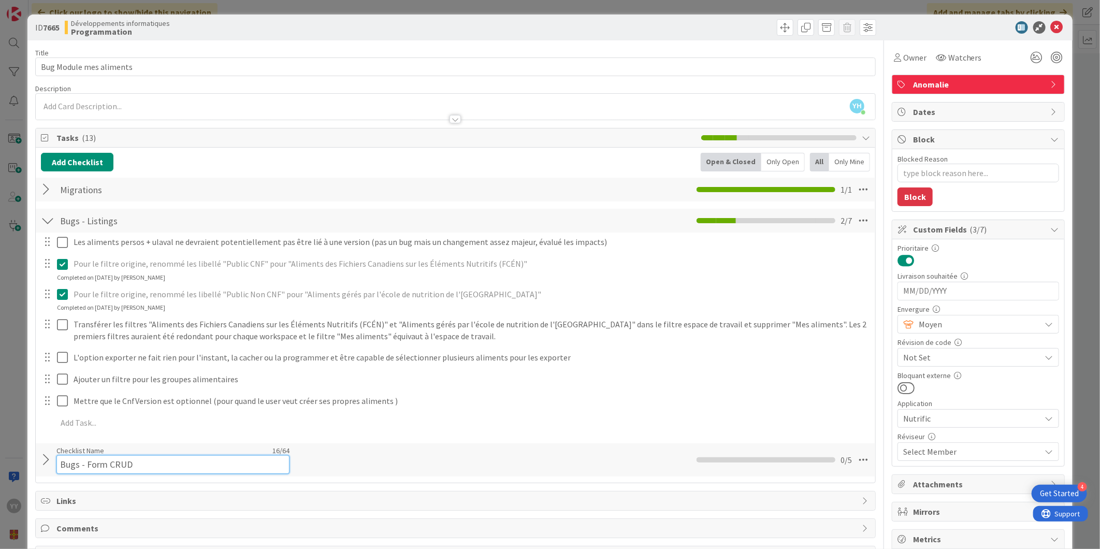
click at [206, 456] on div "Add Checklist Open & Closed Only Open All Only Mine Migrations Checklist Name 1…" at bounding box center [455, 315] width 829 height 325
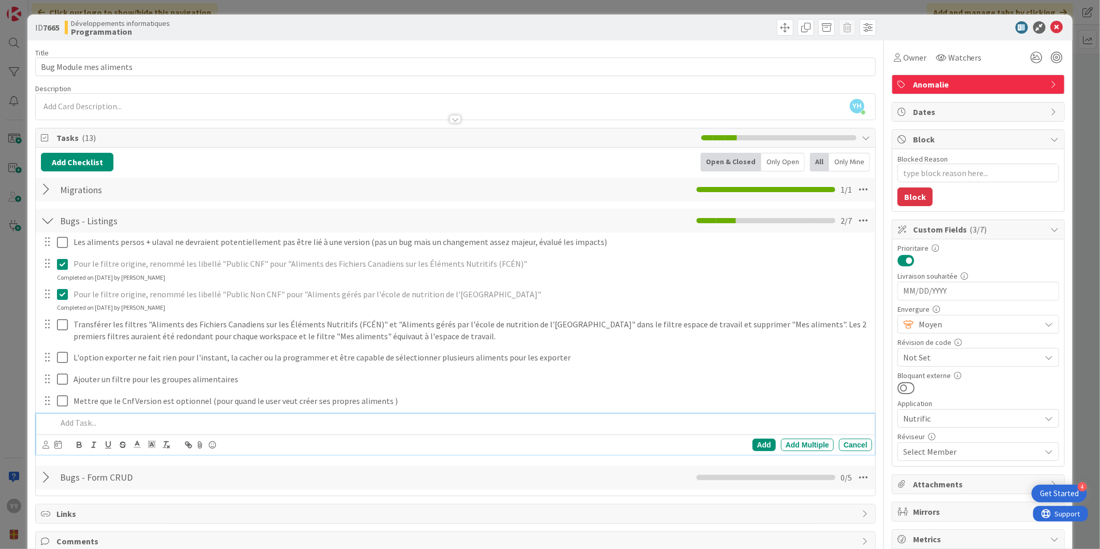
click at [105, 423] on p at bounding box center [462, 423] width 811 height 12
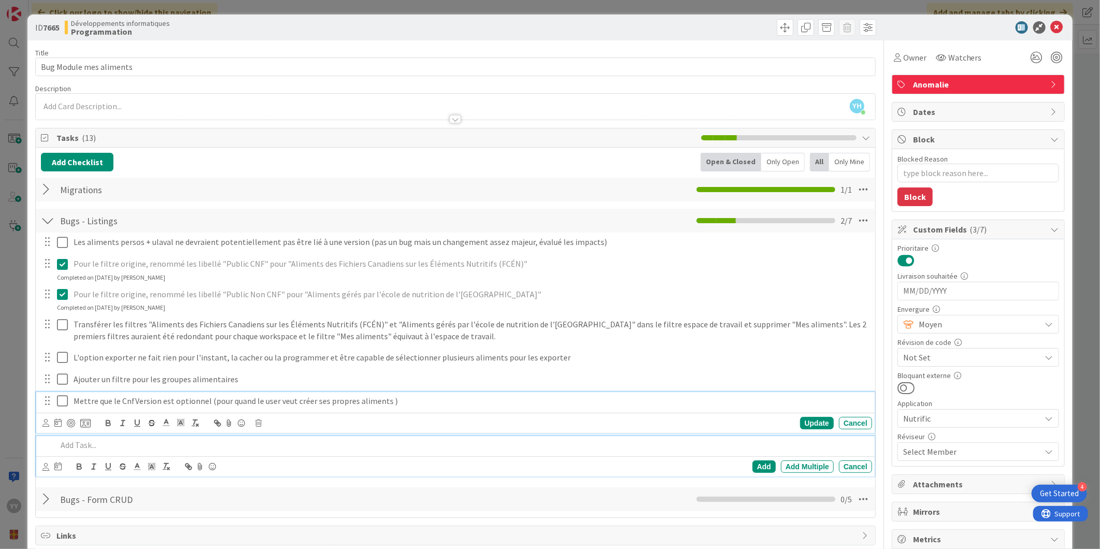
click at [257, 402] on p "Mettre que le CnfVersion est optionnel (pour quand le user veut créer ses propr…" at bounding box center [471, 401] width 794 height 12
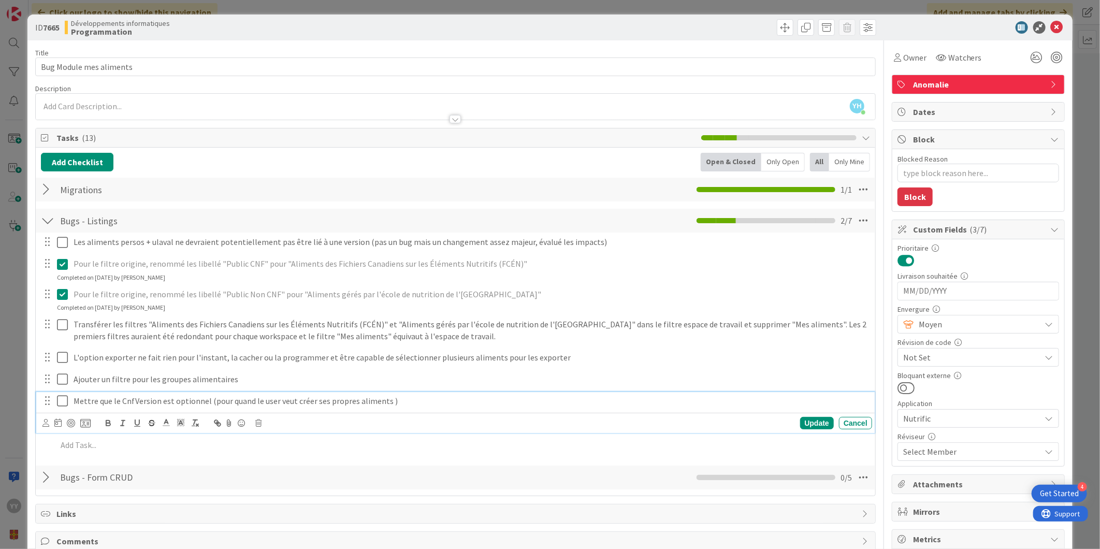
click at [250, 402] on p "Mettre que le CnfVersion est optionnel (pour quand le user veut créer ses propr…" at bounding box center [471, 401] width 794 height 12
drag, startPoint x: 426, startPoint y: 397, endPoint x: 64, endPoint y: 402, distance: 361.6
click at [64, 402] on div "Mettre que le CnfVersion est optionnel (pour quand le user veut créer ses propr…" at bounding box center [456, 401] width 832 height 18
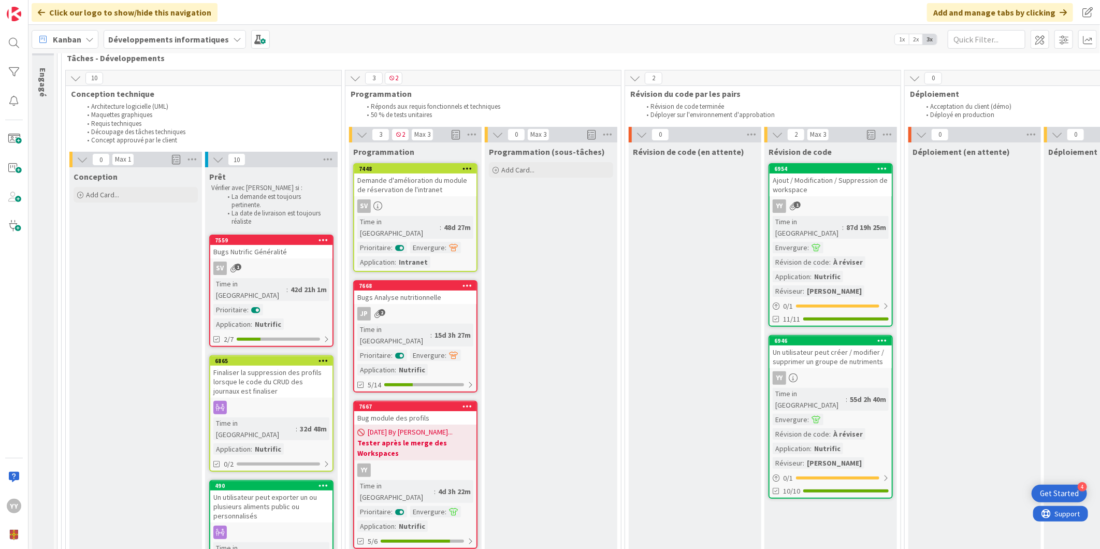
click at [147, 30] on div "Développements informatiques" at bounding box center [175, 39] width 142 height 19
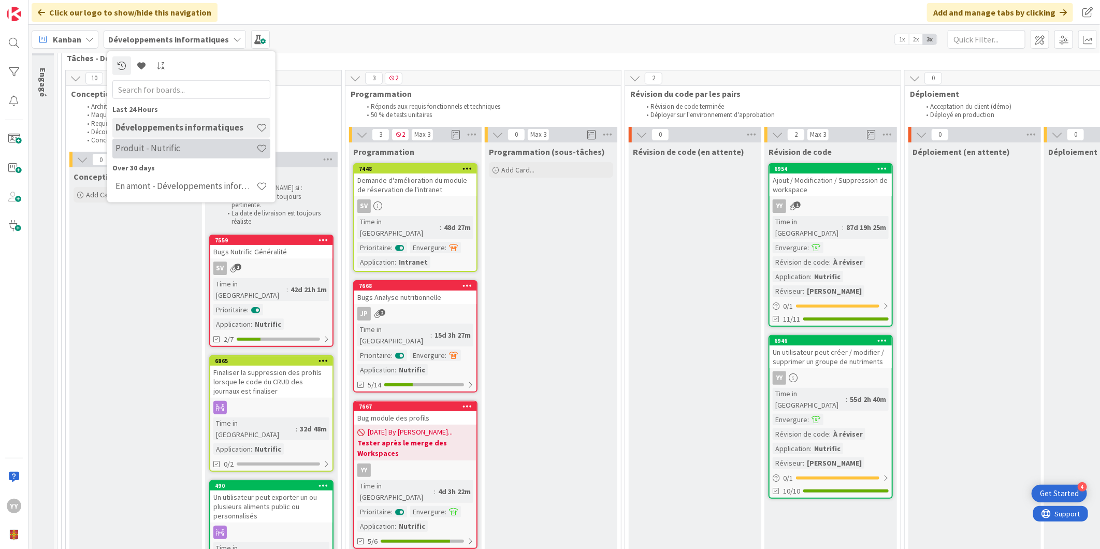
click at [154, 141] on div "Produit - Nutrific" at bounding box center [191, 148] width 158 height 20
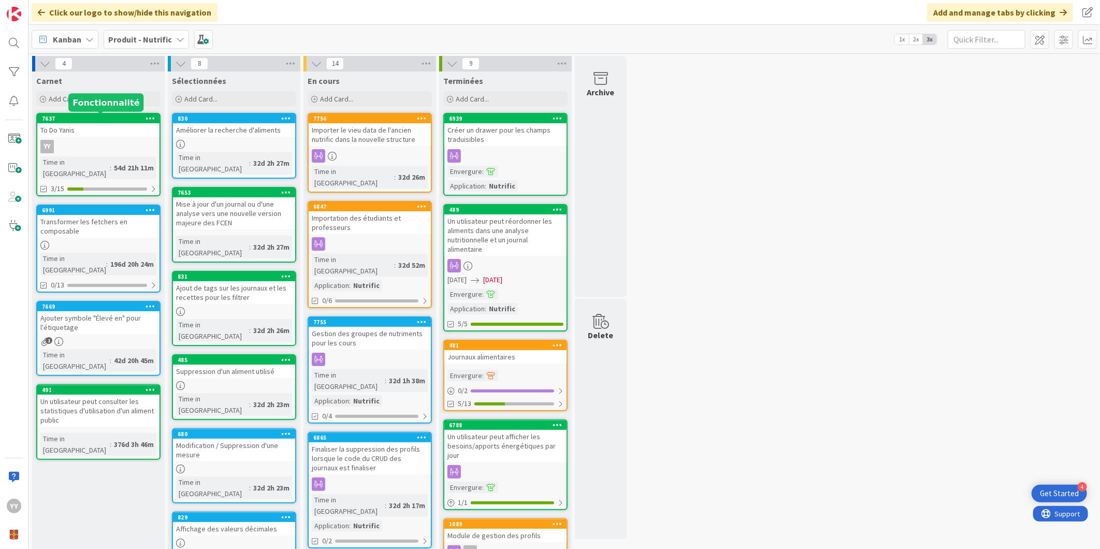
click at [66, 131] on div "To Do Yanis" at bounding box center [98, 129] width 122 height 13
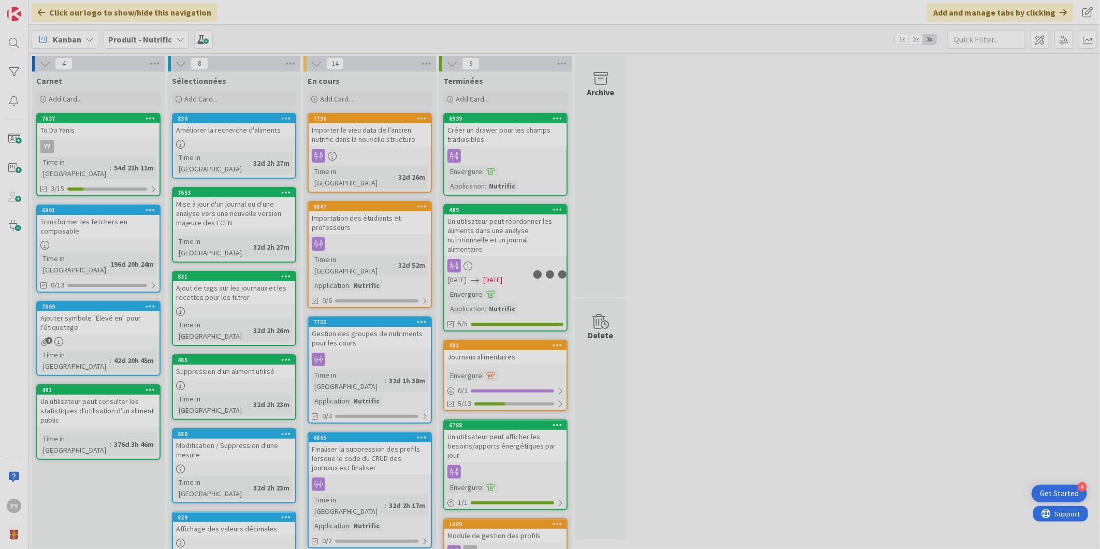
type textarea "x"
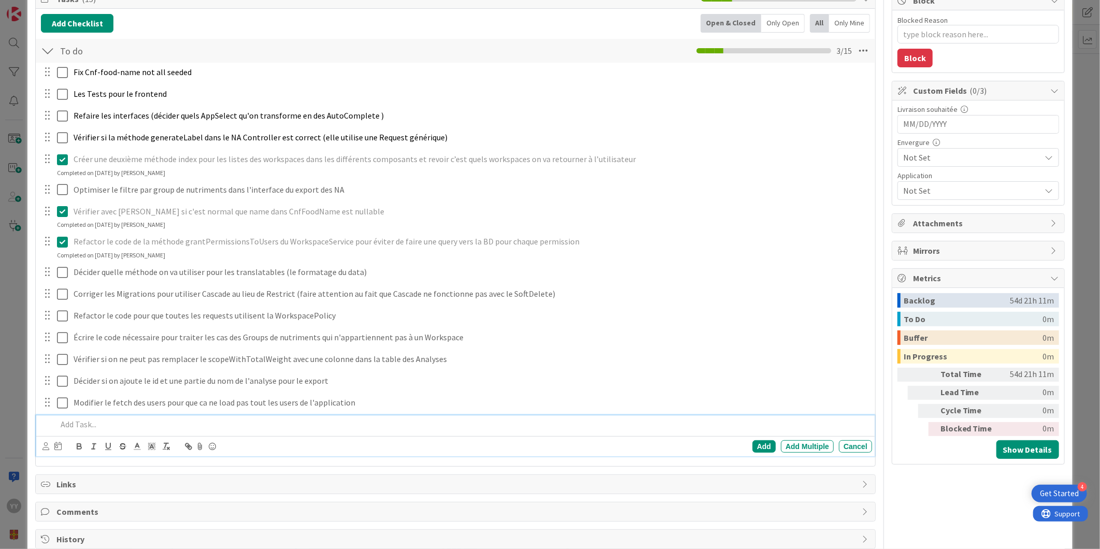
click at [85, 427] on p at bounding box center [462, 425] width 811 height 12
click at [193, 424] on p "Mettre que le CnfVersion est optionnel (quand le user veut crée ses propres ali…" at bounding box center [462, 425] width 811 height 12
click at [475, 426] on p "Mettre que le CnfVersion est optionnel, quand le user veut crée ses propres ali…" at bounding box center [462, 425] width 811 height 12
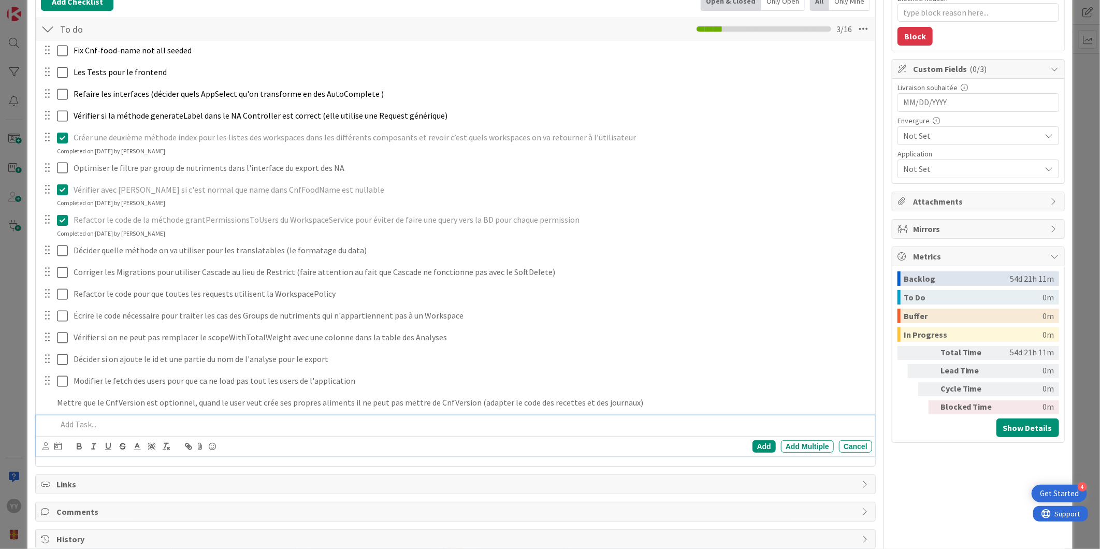
type textarea "x"
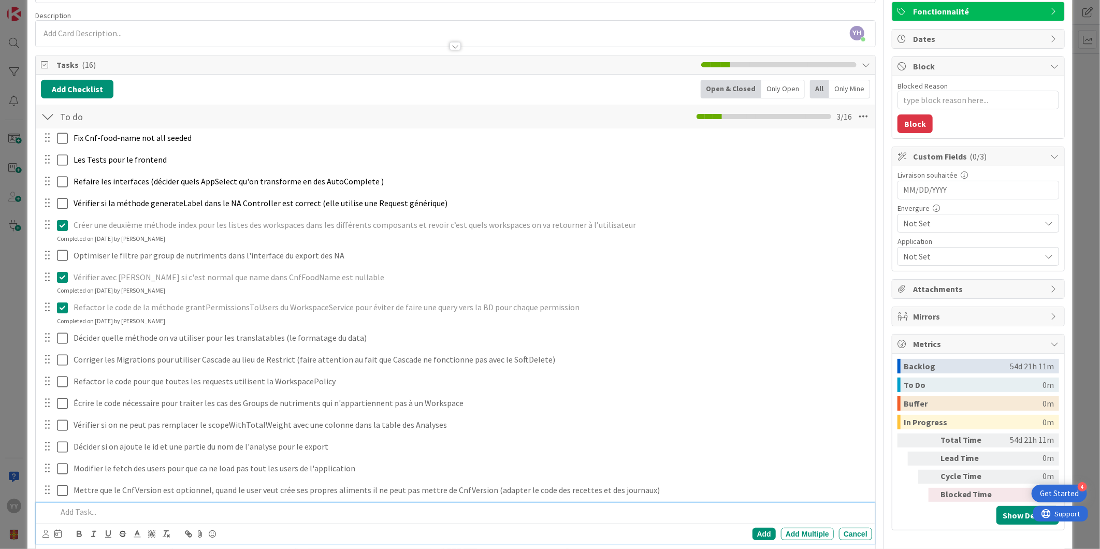
scroll to position [172, 0]
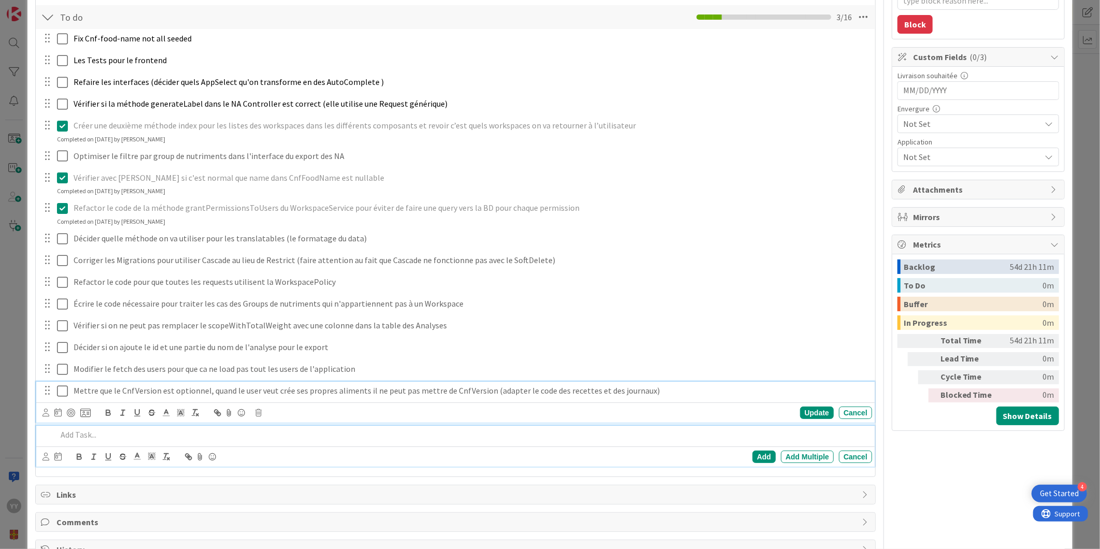
click at [153, 392] on p "Mettre que le CnfVersion est optionnel, quand le user veut crée ses propres ali…" at bounding box center [471, 391] width 794 height 12
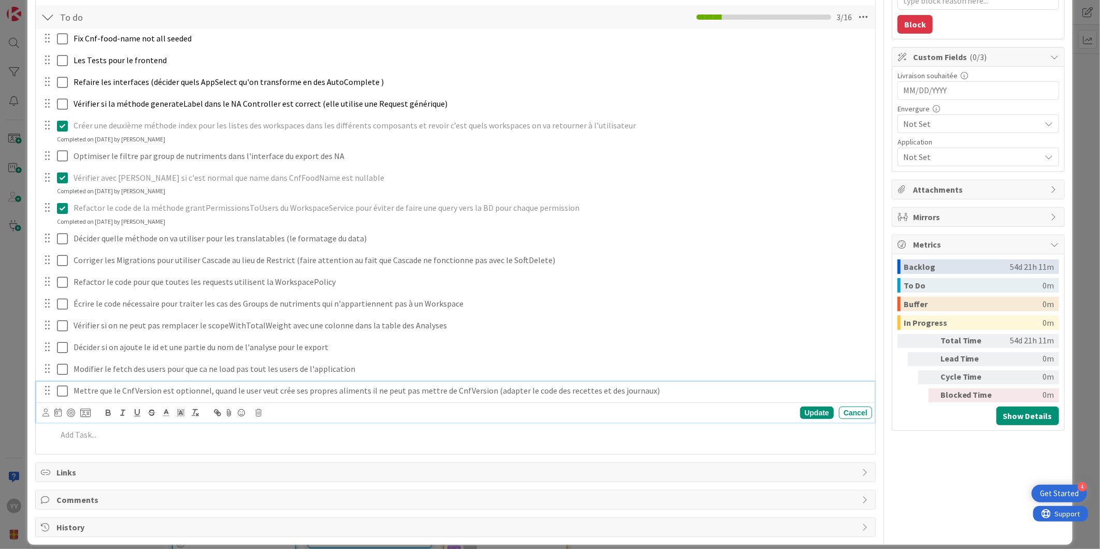
click at [205, 390] on p "Mettre que le CnfVersion est optionnel, quand le user veut crée ses propres ali…" at bounding box center [471, 391] width 794 height 12
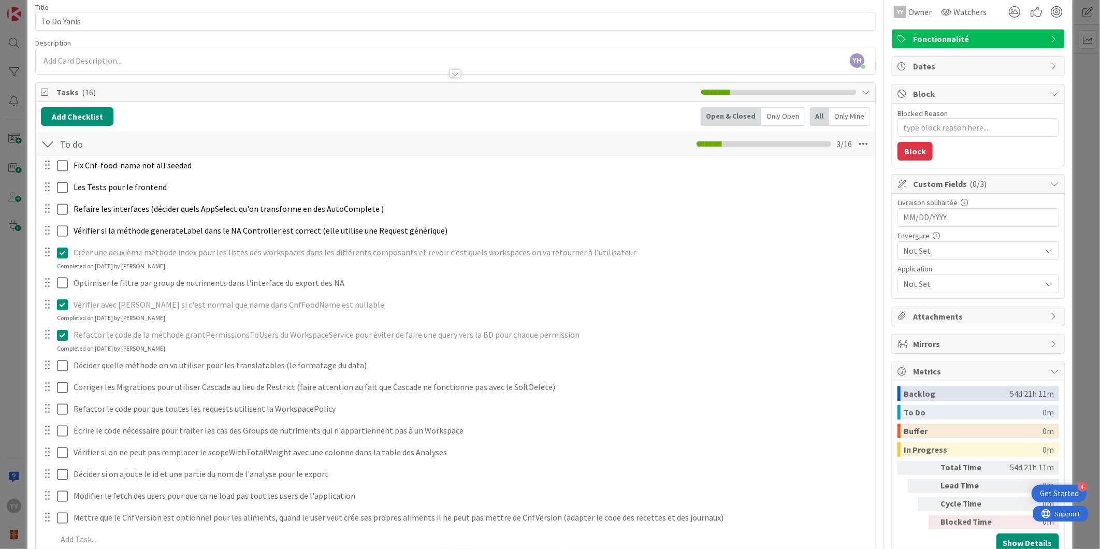
scroll to position [0, 0]
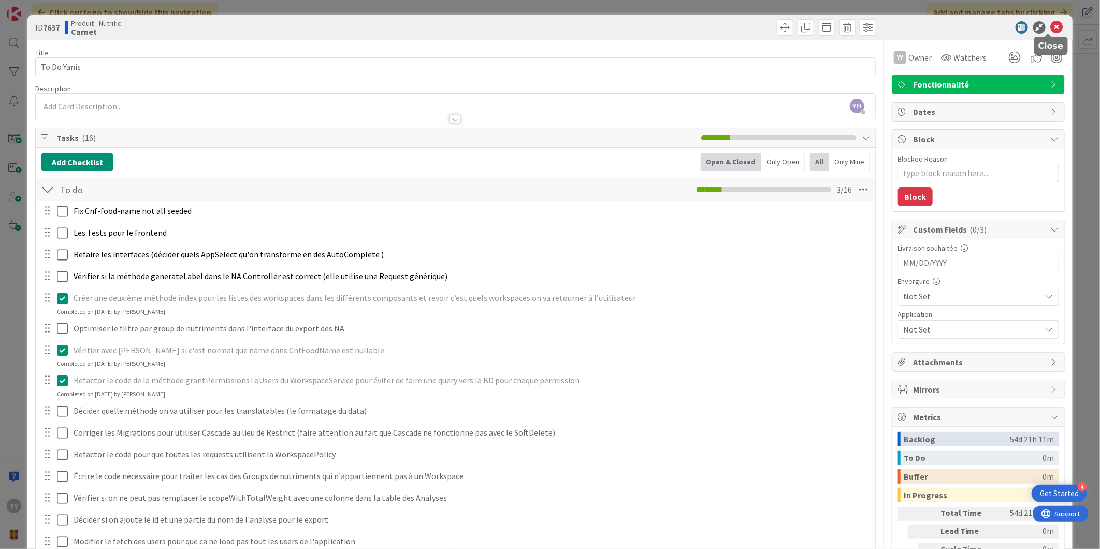
click at [1051, 27] on icon at bounding box center [1057, 27] width 12 height 12
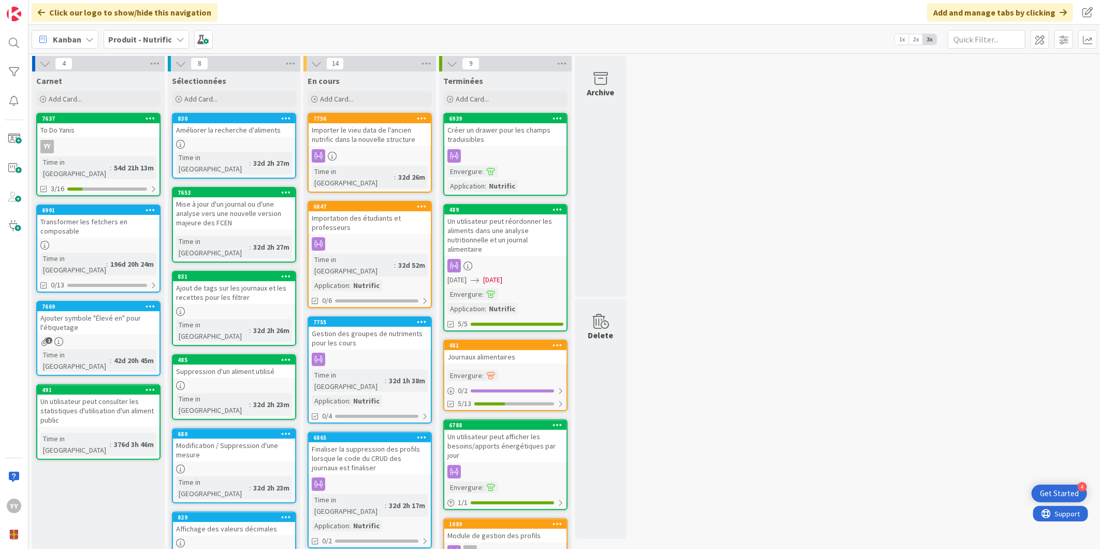
click at [120, 39] on b "Produit - Nutrific" at bounding box center [140, 39] width 64 height 10
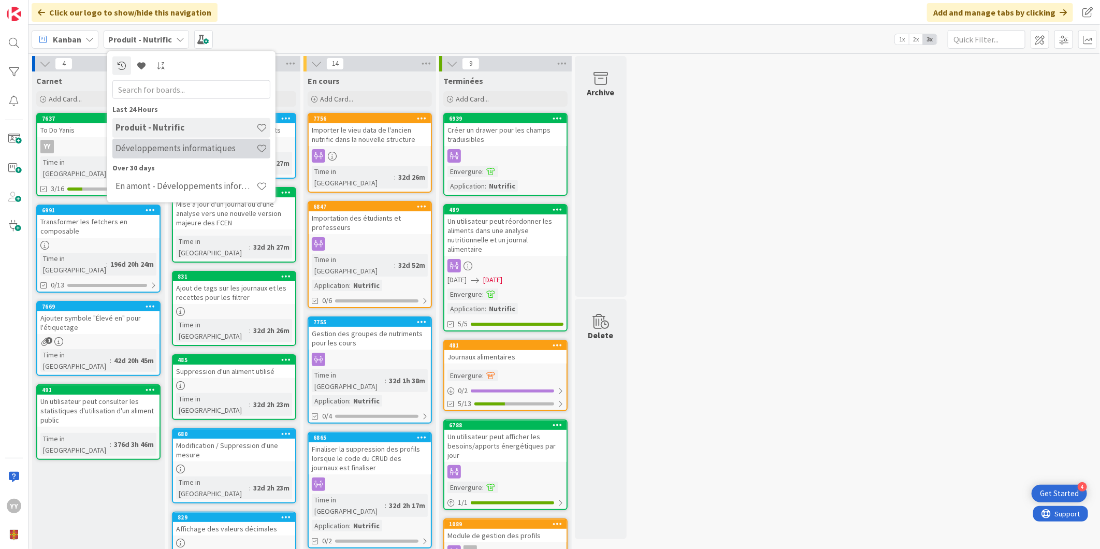
click at [149, 144] on h4 "Développements informatiques" at bounding box center [186, 148] width 141 height 10
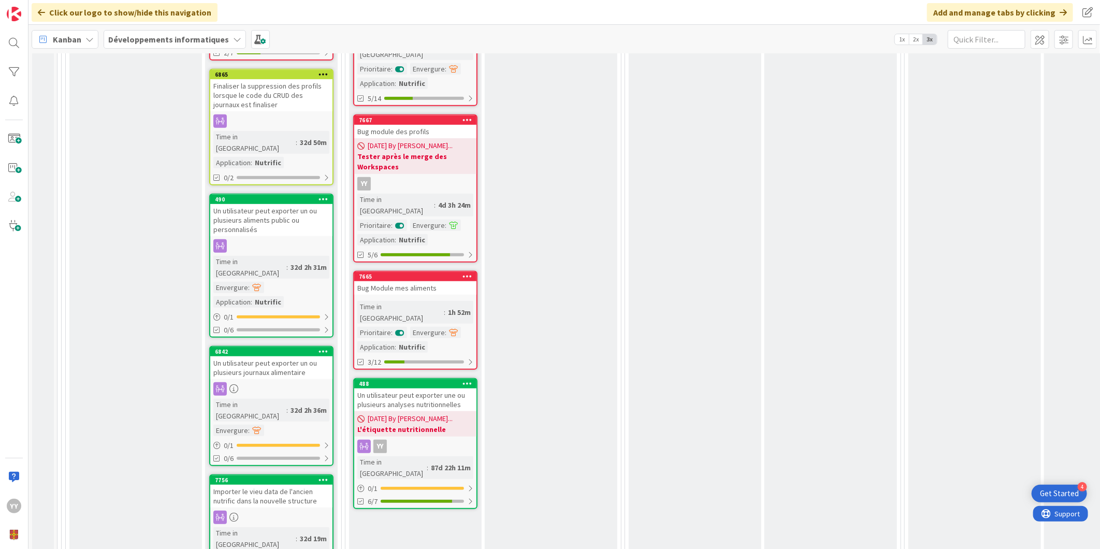
scroll to position [345, 0]
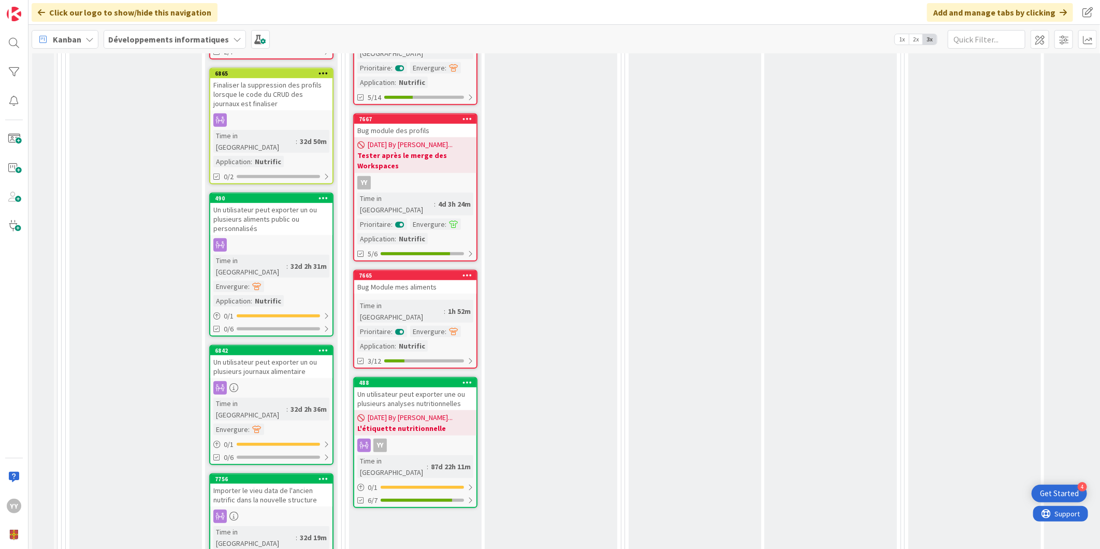
click at [449, 280] on div "Bug Module mes aliments" at bounding box center [415, 286] width 122 height 13
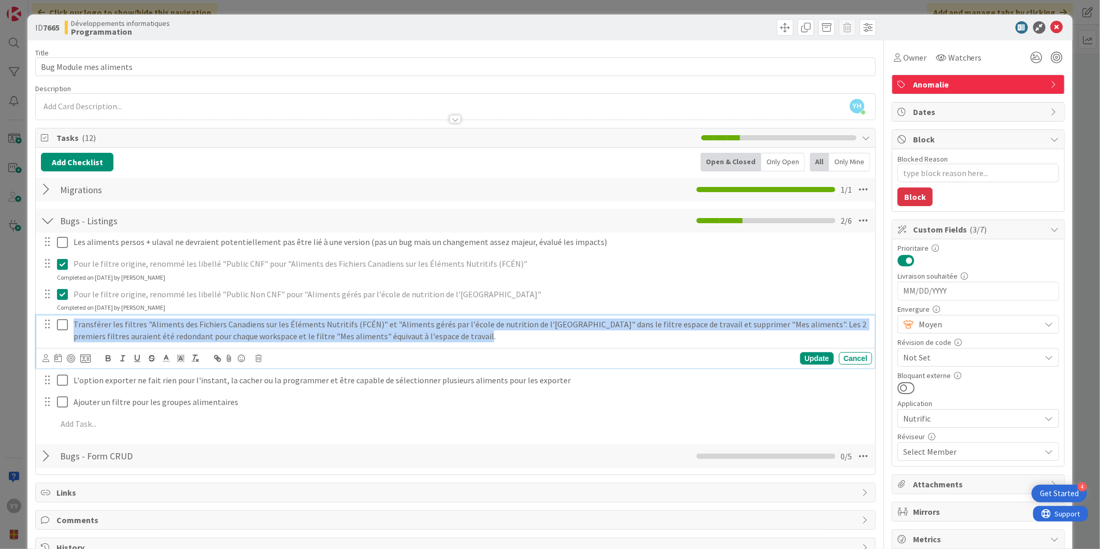
drag, startPoint x: 452, startPoint y: 334, endPoint x: 71, endPoint y: 325, distance: 381.3
click at [71, 325] on div "Transférer les filtres "Aliments des Fichiers Canadiens sur les Éléments Nutrit…" at bounding box center [470, 330] width 802 height 30
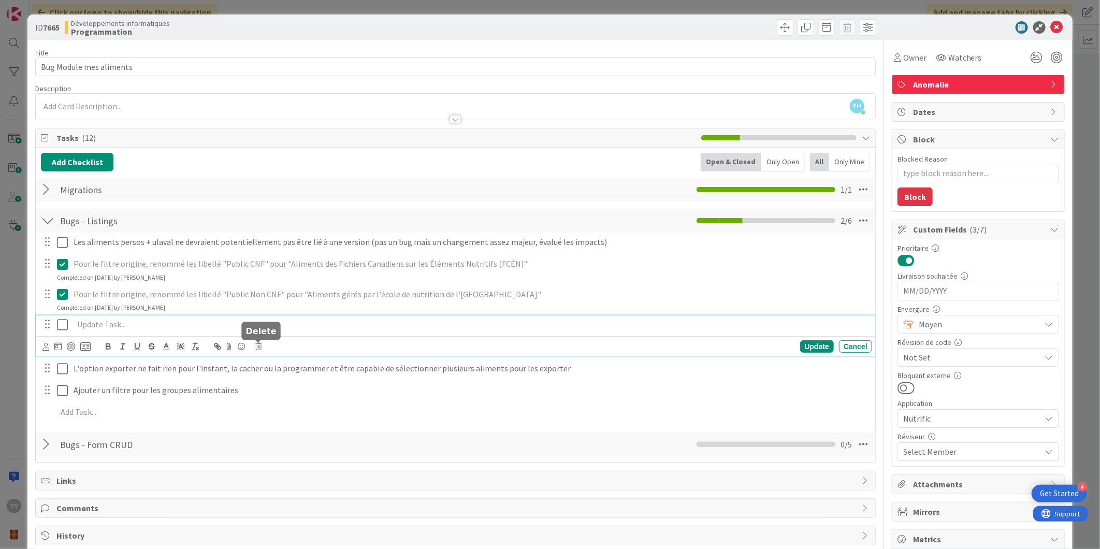
click at [259, 347] on icon at bounding box center [258, 346] width 6 height 7
click at [285, 394] on div "Delete" at bounding box center [285, 390] width 38 height 19
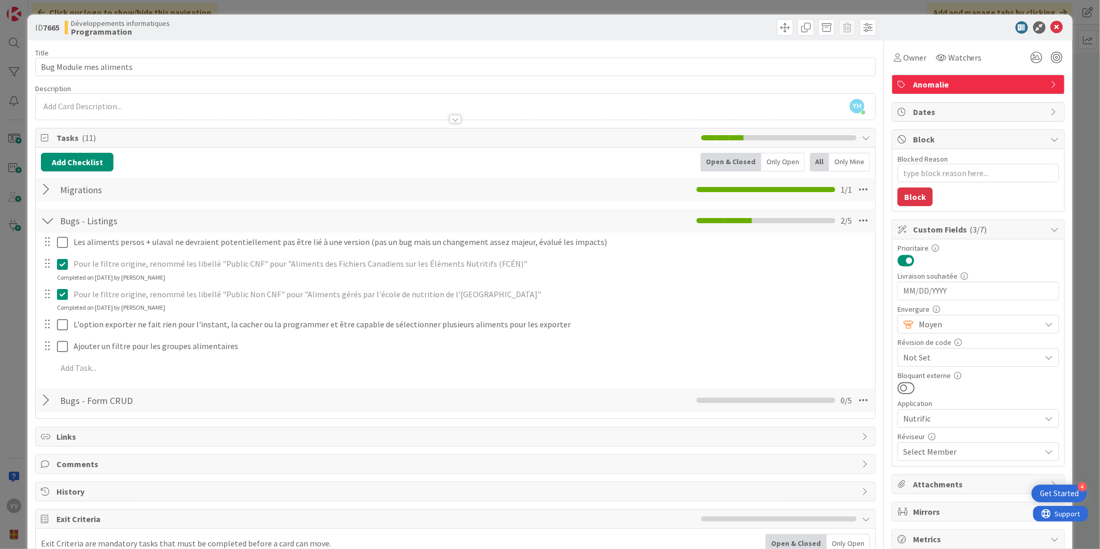
click at [1062, 22] on div "ID 7665 Développements informatiques Programmation" at bounding box center [549, 28] width 1045 height 26
click at [1055, 24] on icon at bounding box center [1057, 27] width 12 height 12
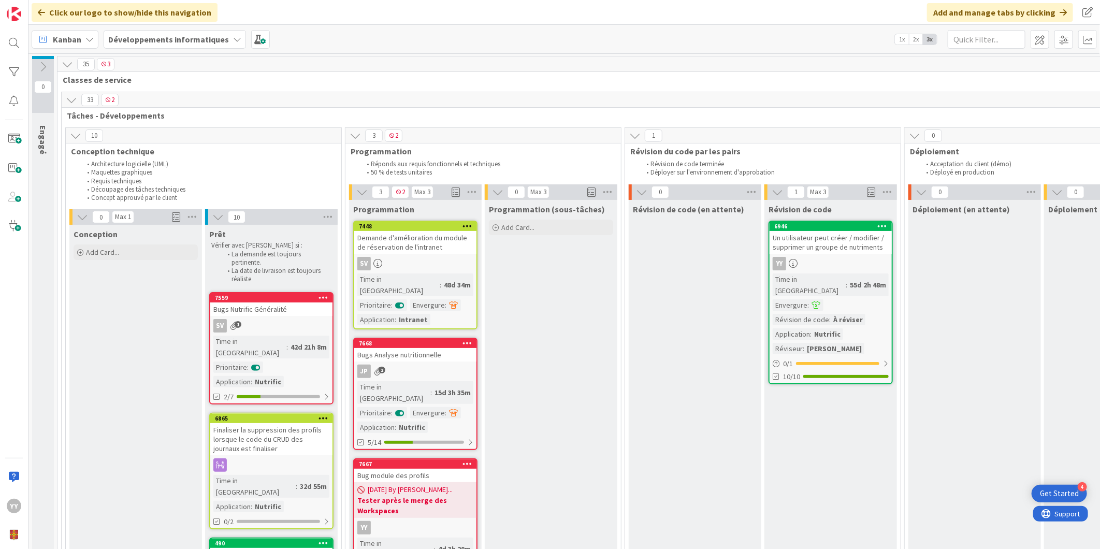
click at [171, 28] on div "Kanban My Zone Organization Select a single board Kanban List (Bulk Actions) Me…" at bounding box center [564, 39] width 1072 height 28
click at [168, 35] on b "Développements informatiques" at bounding box center [168, 39] width 121 height 10
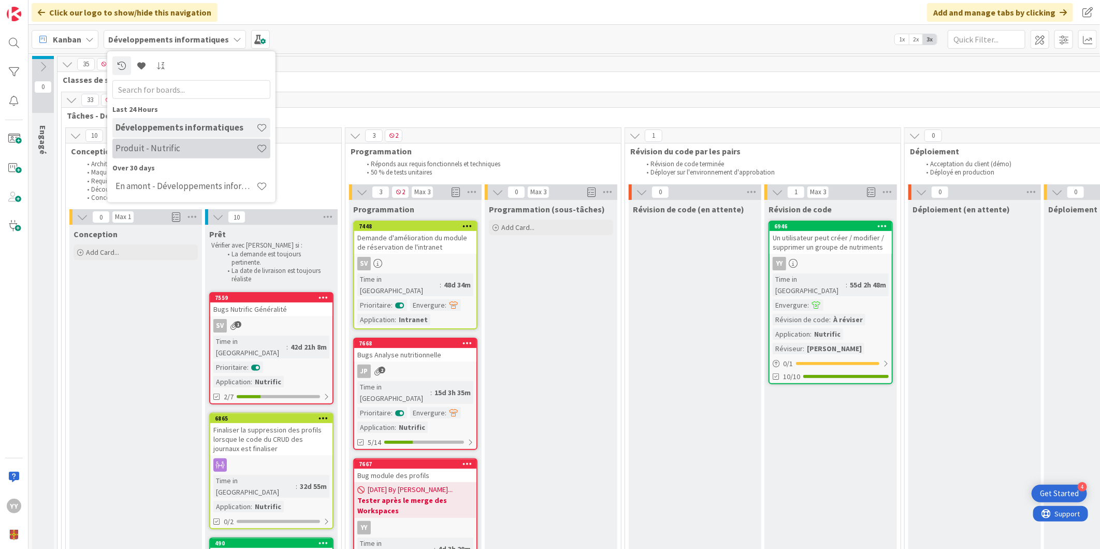
click at [157, 150] on h4 "Produit - Nutrific" at bounding box center [186, 148] width 141 height 10
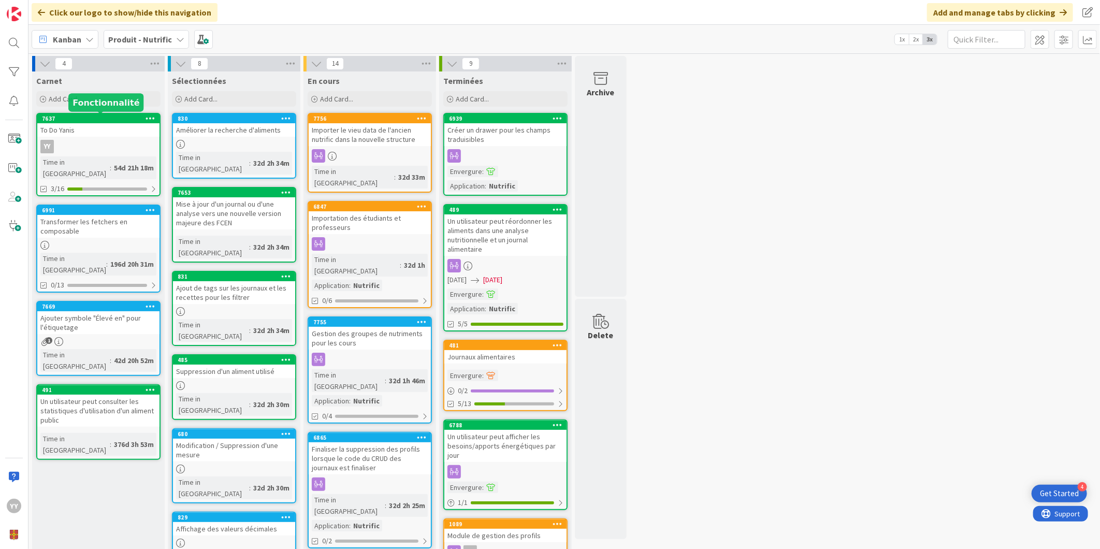
click at [82, 121] on div "7637" at bounding box center [101, 118] width 118 height 7
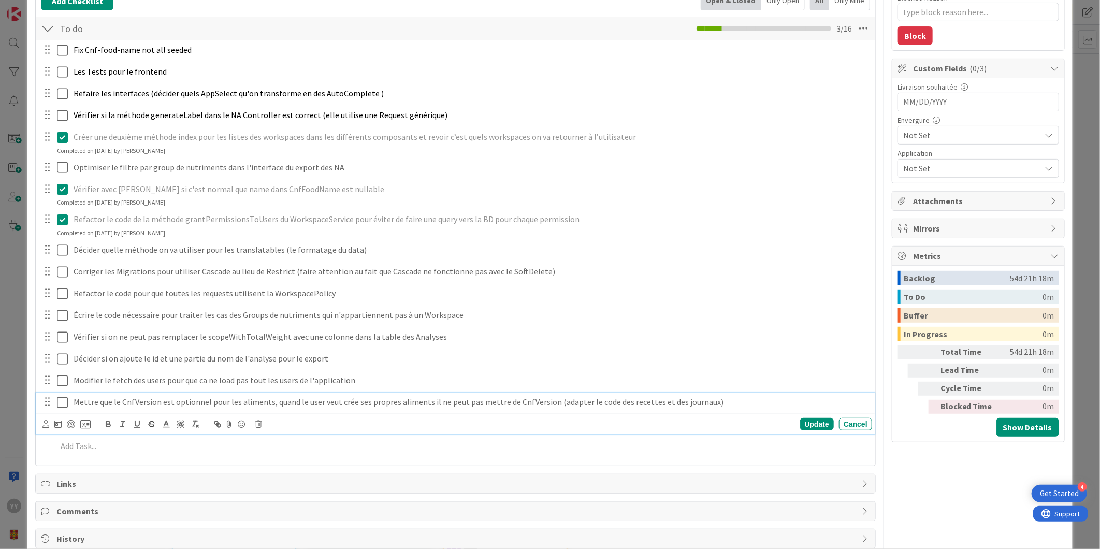
click at [338, 405] on p "Mettre que le CnfVersion est optionnel pour les aliments, quand le user veut cr…" at bounding box center [471, 402] width 794 height 12
click at [81, 447] on p at bounding box center [462, 446] width 811 height 12
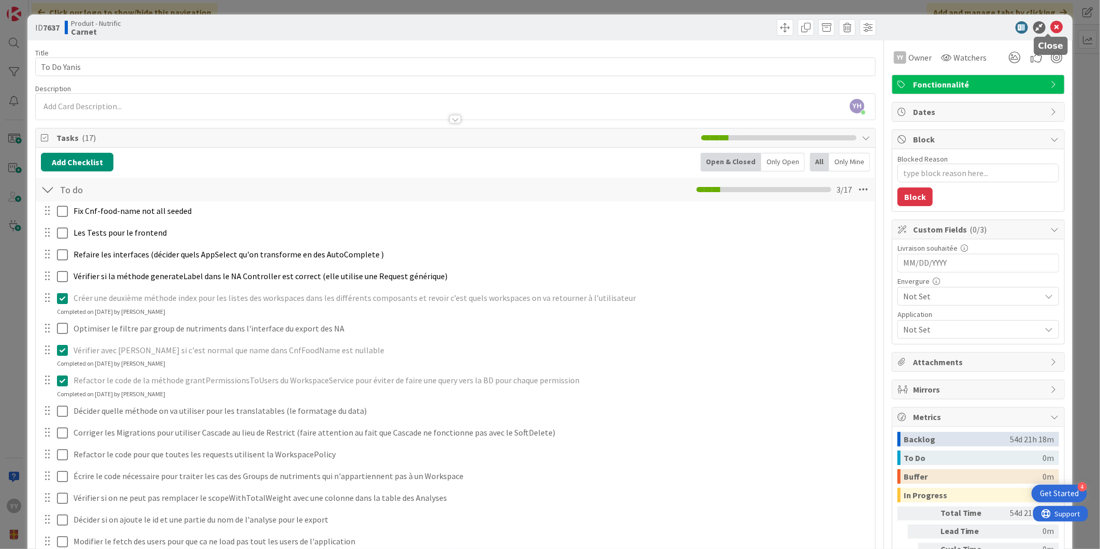
click at [1055, 26] on div at bounding box center [973, 27] width 183 height 12
click at [1048, 21] on div "ID 7637 Produit - Nutrific Carnet" at bounding box center [549, 28] width 1045 height 26
click at [1053, 21] on icon at bounding box center [1057, 27] width 12 height 12
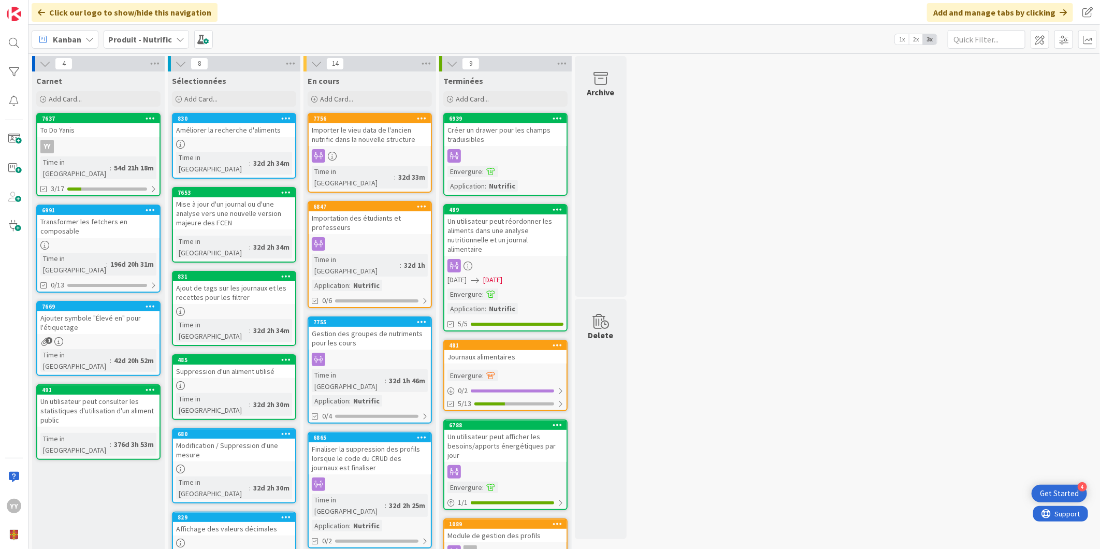
click at [115, 38] on b "Produit - Nutrific" at bounding box center [140, 39] width 64 height 10
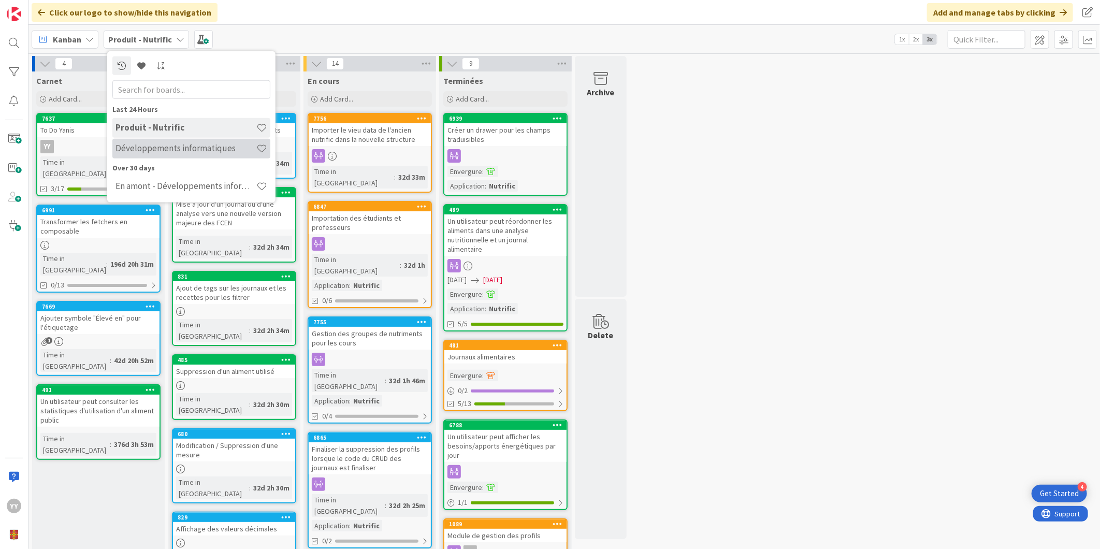
click at [147, 154] on div "Développements informatiques" at bounding box center [191, 148] width 158 height 20
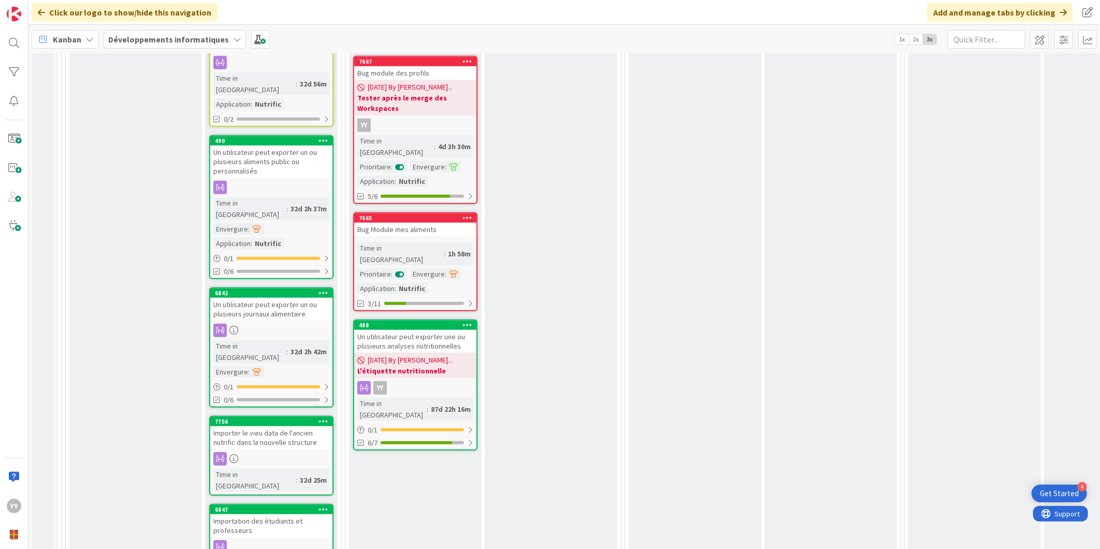
click at [431, 223] on div "Bug Module mes aliments" at bounding box center [415, 229] width 122 height 13
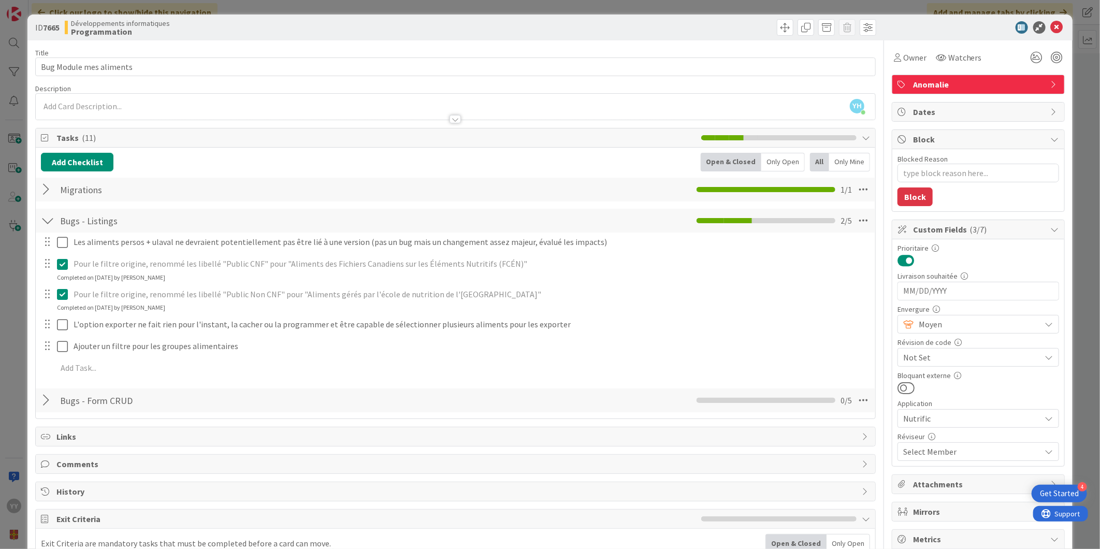
click at [48, 397] on div at bounding box center [47, 400] width 13 height 19
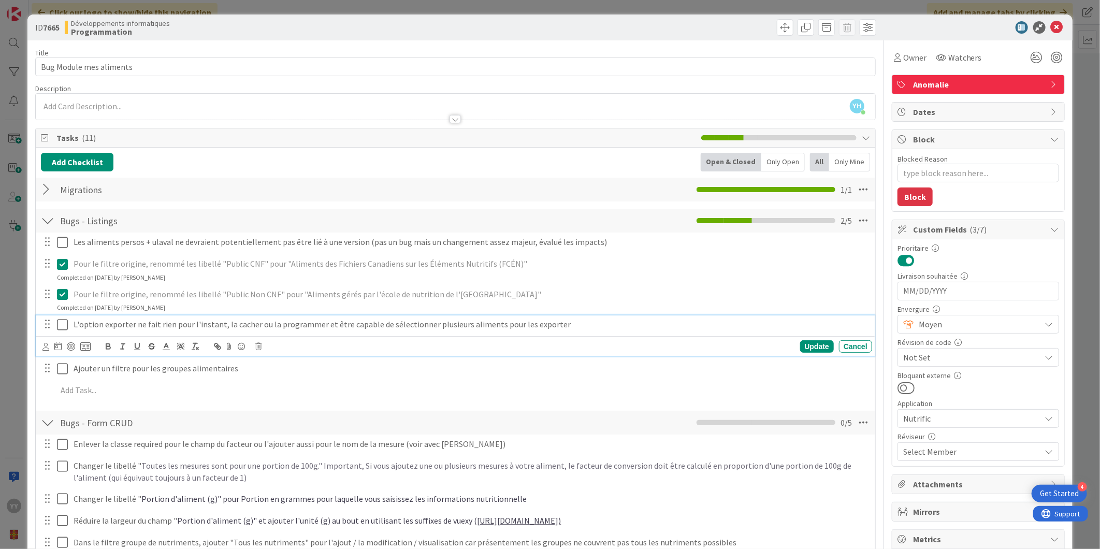
click at [61, 321] on icon at bounding box center [65, 325] width 16 height 12
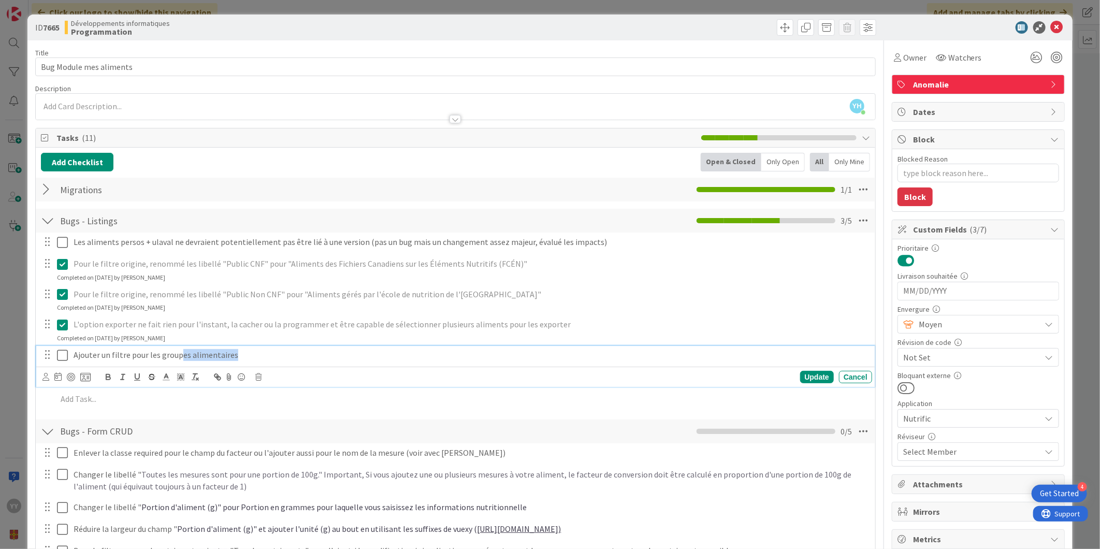
drag, startPoint x: 237, startPoint y: 354, endPoint x: 208, endPoint y: 319, distance: 45.6
click at [196, 337] on div "Les aliments persos + ulaval ne devraient potentiellement pas être lié à une ve…" at bounding box center [455, 323] width 829 height 180
click at [190, 357] on p "Ajouter un filtre pour les groupes alimentaires" at bounding box center [471, 355] width 794 height 12
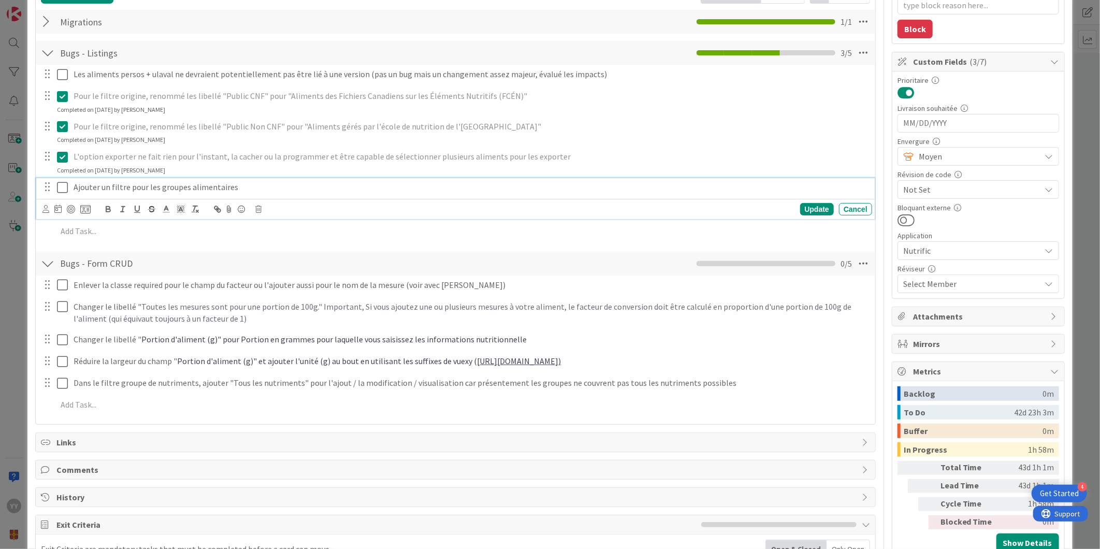
scroll to position [172, 0]
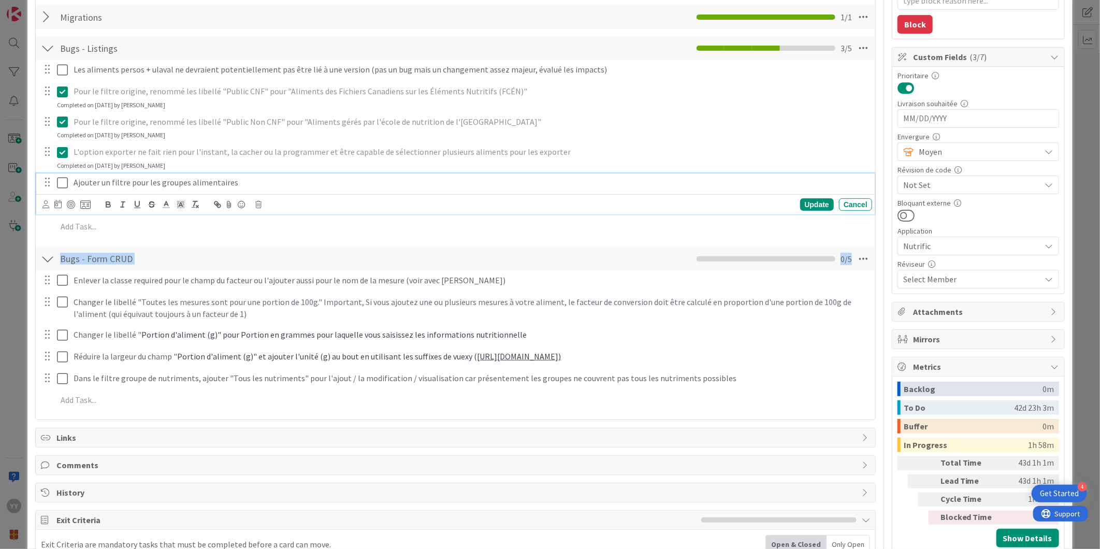
drag, startPoint x: 465, startPoint y: 258, endPoint x: 216, endPoint y: 285, distance: 250.2
click at [216, 285] on div "Bugs - Form CRUD Checklist Name 16 / 64 Bugs - Form CRUD 0 / 5 Enlever la class…" at bounding box center [456, 330] width 840 height 168
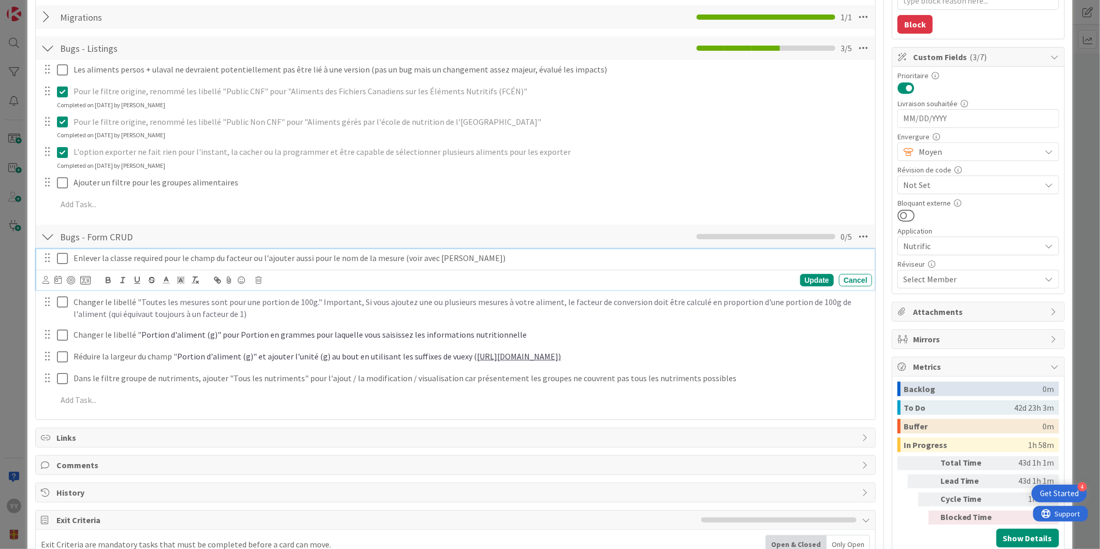
click at [609, 259] on p "Enlever la classe required pour le champ du facteur ou l'ajouter aussi pour le …" at bounding box center [471, 258] width 794 height 12
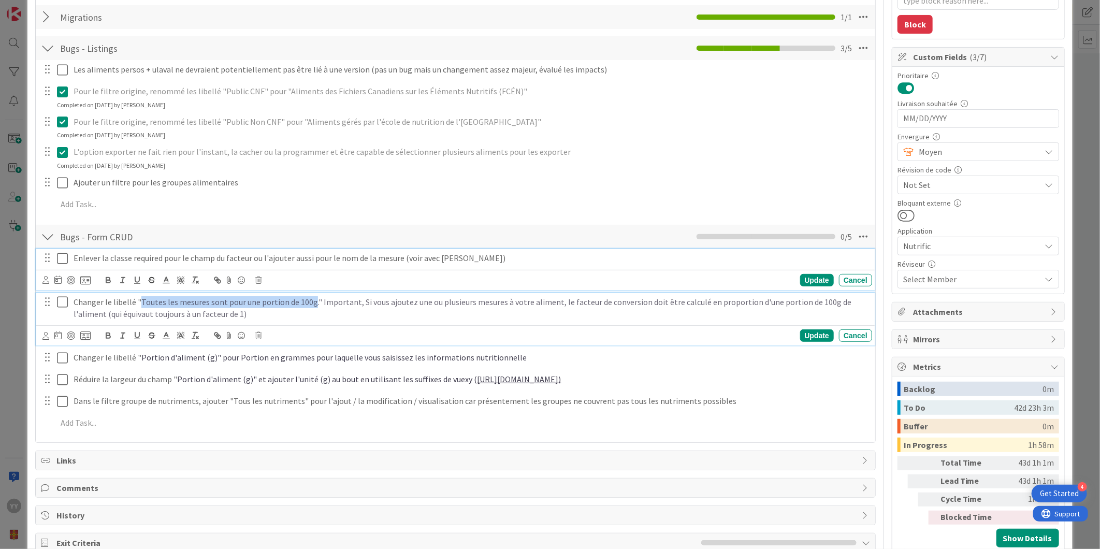
drag, startPoint x: 138, startPoint y: 301, endPoint x: 308, endPoint y: 303, distance: 169.4
click at [308, 303] on span "Toutes les mesures sont pour une portion de 100g." Important, Si vous ajoutez u…" at bounding box center [464, 308] width 780 height 22
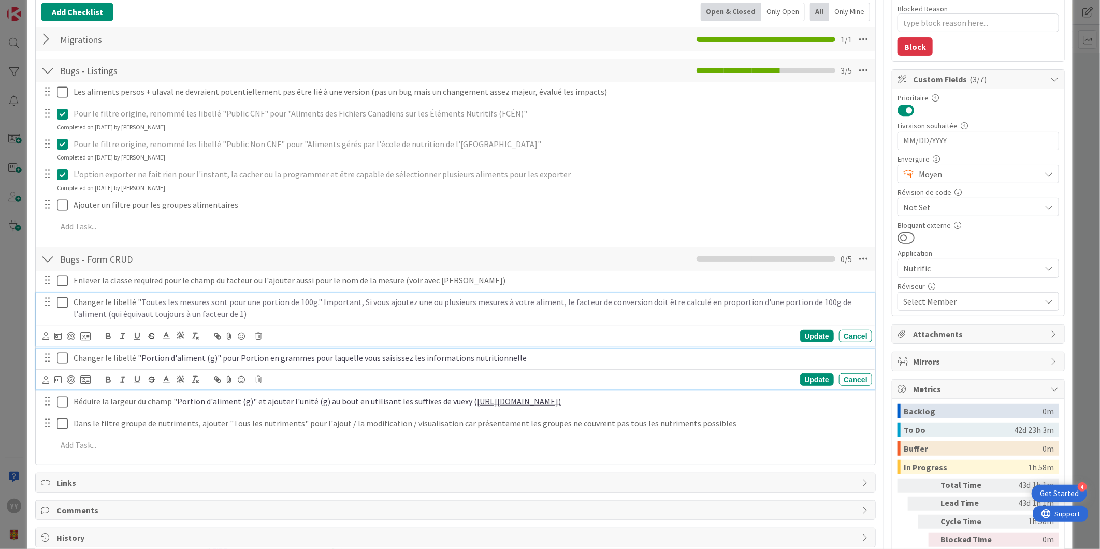
click at [96, 362] on p "Changer le libellé " Portion d'aliment (g)" pour Portion en grammes pour laquel…" at bounding box center [471, 358] width 794 height 12
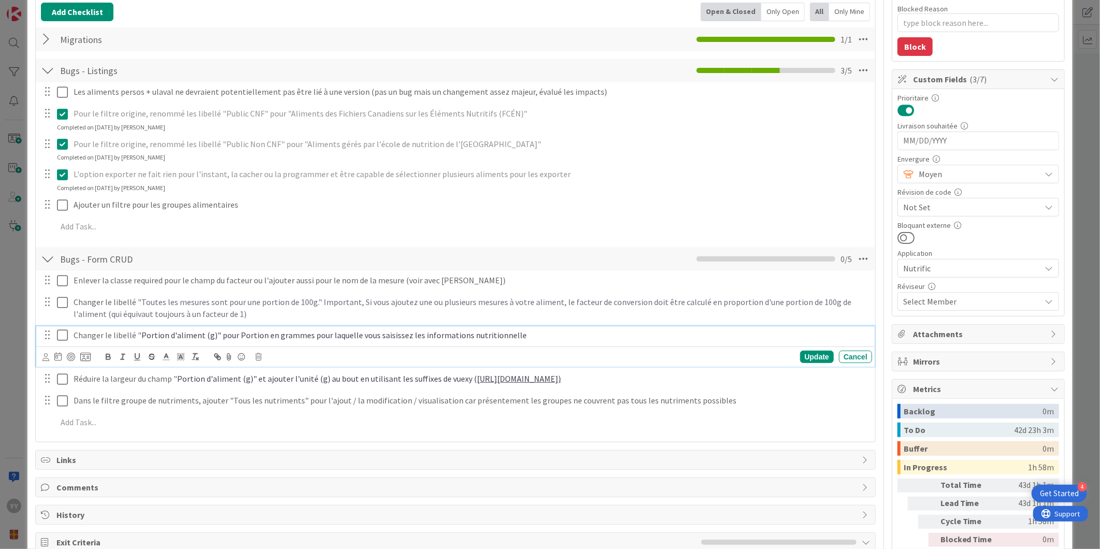
scroll to position [127, 0]
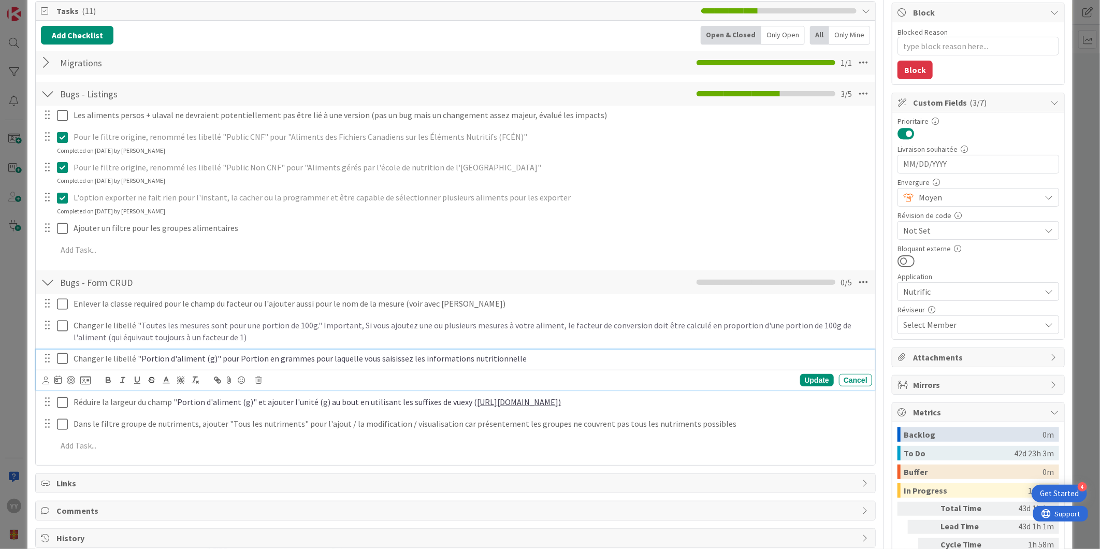
drag, startPoint x: 509, startPoint y: 359, endPoint x: 233, endPoint y: 368, distance: 275.7
click at [233, 368] on div "Changer le libellé " Portion d'aliment (g)" pour Portion en grammes pour laquel…" at bounding box center [455, 370] width 839 height 41
copy span "Portion en grammes pour laquelle vous saisissez les informations nutritionnelle"
click at [64, 360] on icon at bounding box center [65, 358] width 16 height 12
type textarea "x"
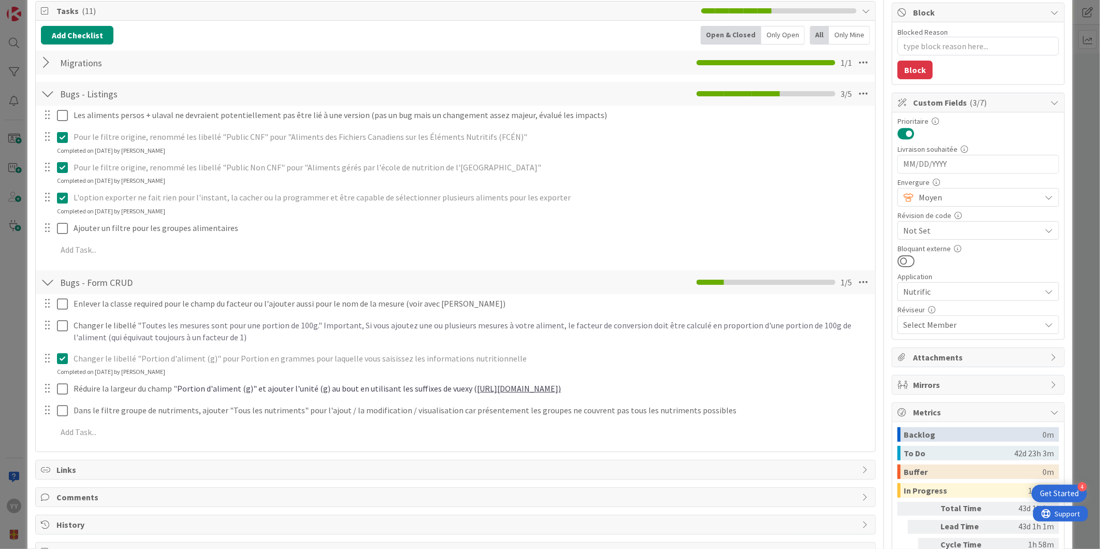
click at [537, 356] on p "Changer le libellé " Portion d'aliment (g)" pour Portion en grammes pour laquel…" at bounding box center [471, 359] width 794 height 12
click at [506, 359] on span "Portion d'aliment (g)" pour Portion en grammes pour laquelle vous saisissez les…" at bounding box center [333, 358] width 385 height 10
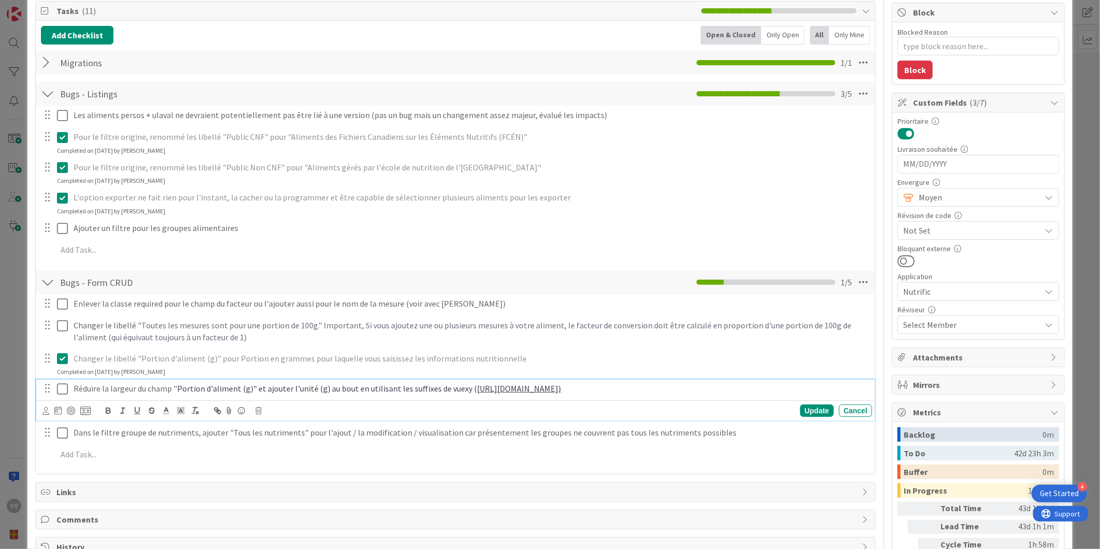
click at [537, 390] on link "[URL][DOMAIN_NAME])" at bounding box center [519, 388] width 84 height 10
click at [553, 409] on link "[URL][DOMAIN_NAME])" at bounding box center [560, 408] width 74 height 13
click at [546, 407] on link "[URL][DOMAIN_NAME])" at bounding box center [560, 408] width 74 height 13
click at [547, 407] on link "[URL][DOMAIN_NAME])" at bounding box center [560, 408] width 74 height 13
click at [556, 411] on link "[URL][DOMAIN_NAME])" at bounding box center [560, 408] width 74 height 13
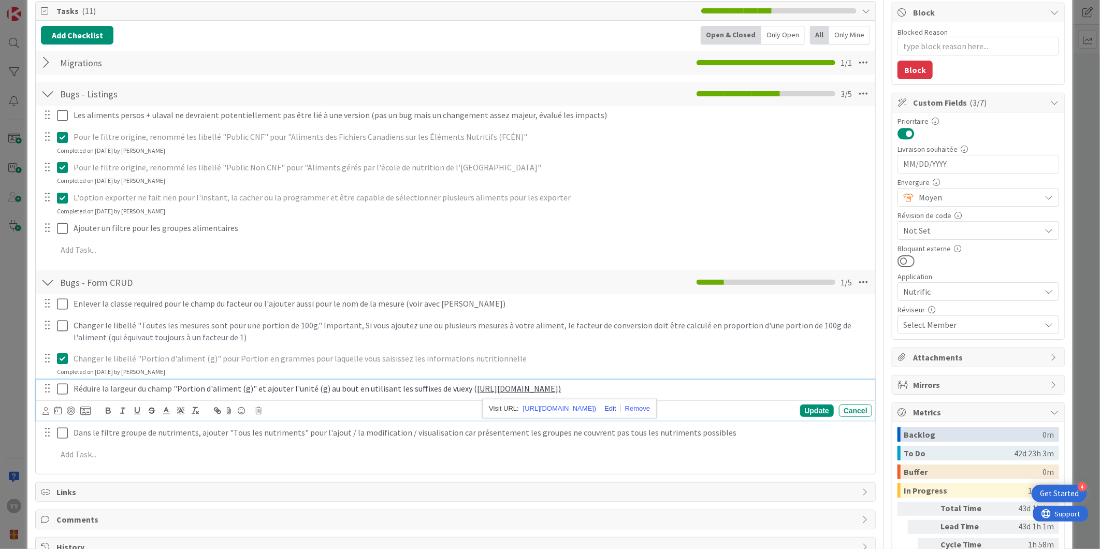
click at [621, 407] on link at bounding box center [608, 409] width 24 height 8
click at [598, 411] on link at bounding box center [597, 409] width 24 height 8
drag, startPoint x: 561, startPoint y: 387, endPoint x: 637, endPoint y: 409, distance: 79.3
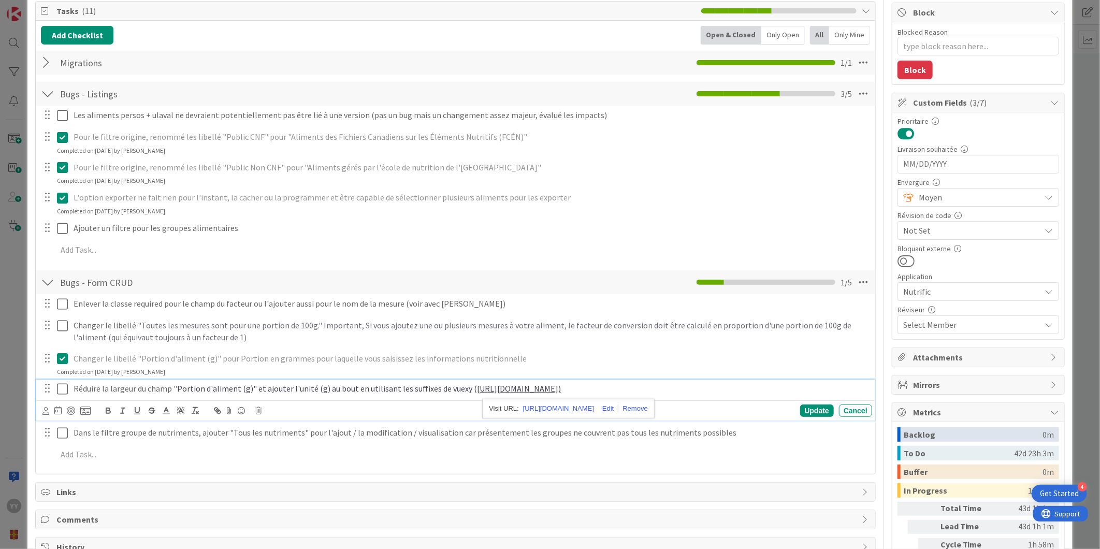
click at [618, 409] on link at bounding box center [606, 409] width 24 height 8
type input "[URL][DOMAIN_NAME]"
click at [630, 410] on link at bounding box center [624, 409] width 24 height 8
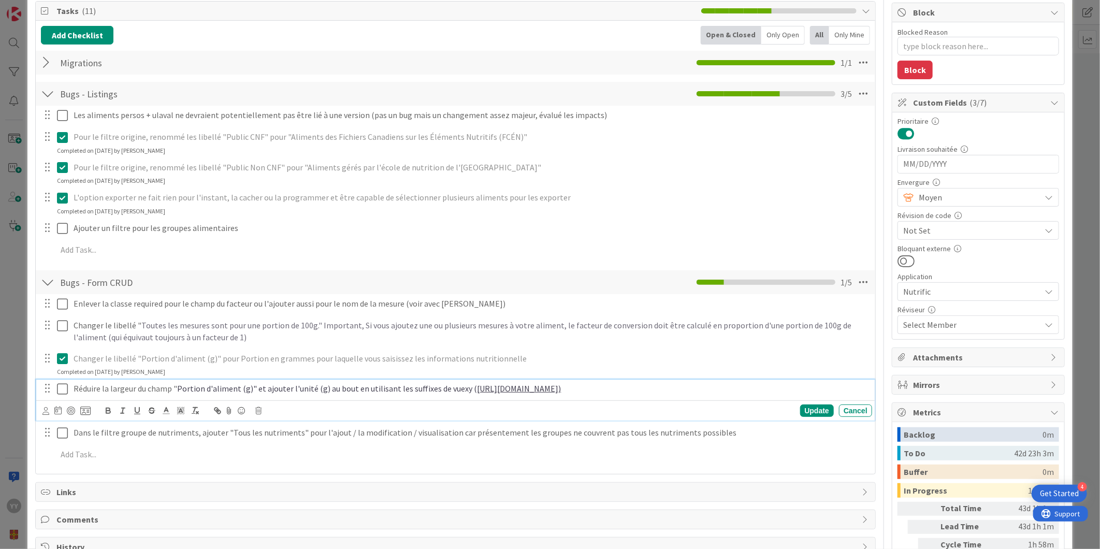
click at [561, 385] on link "[URL][DOMAIN_NAME])" at bounding box center [519, 388] width 84 height 10
click at [546, 389] on link "[URL][DOMAIN_NAME])" at bounding box center [519, 388] width 84 height 10
click at [618, 408] on link at bounding box center [606, 409] width 24 height 8
type input "[URL][DOMAIN_NAME]"
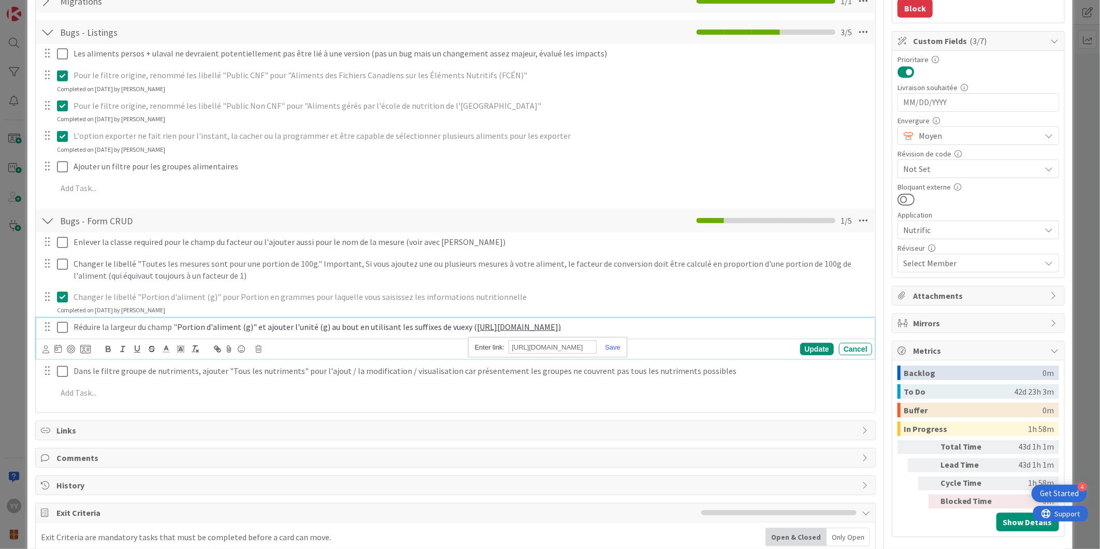
scroll to position [242, 0]
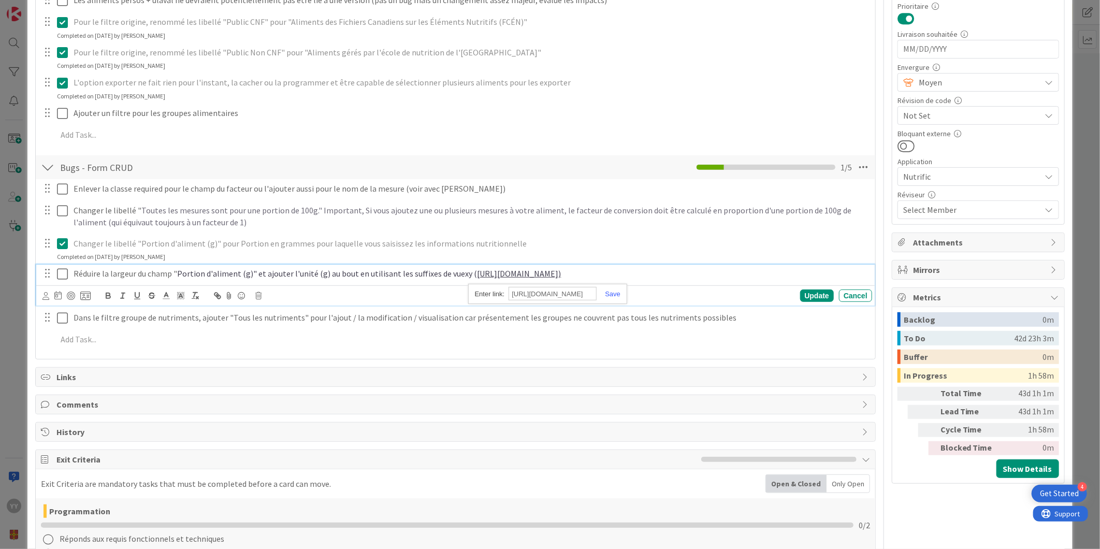
click at [67, 272] on icon at bounding box center [65, 274] width 16 height 12
type textarea "x"
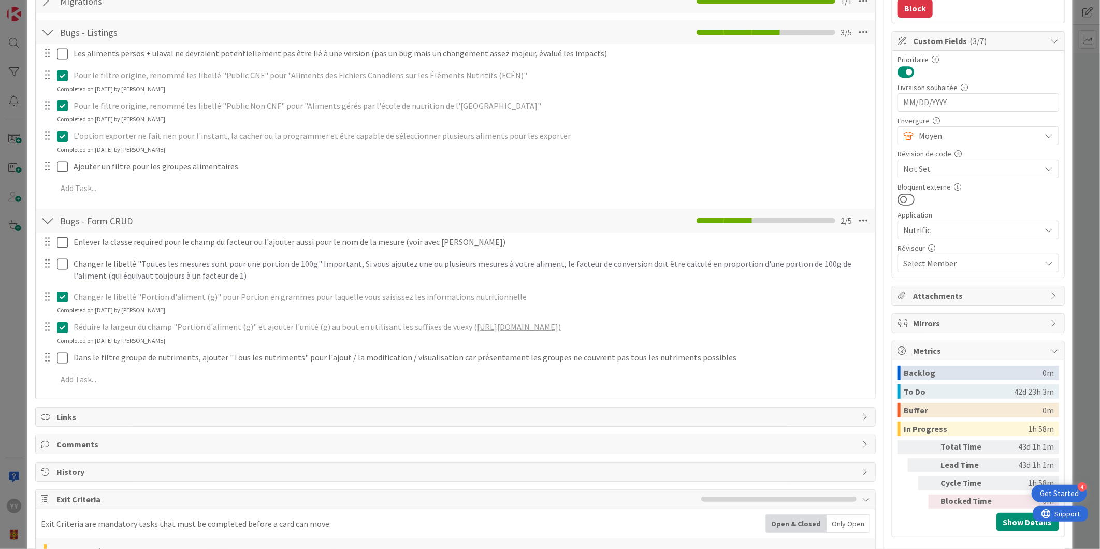
scroll to position [276, 0]
